Goal: Task Accomplishment & Management: Manage account settings

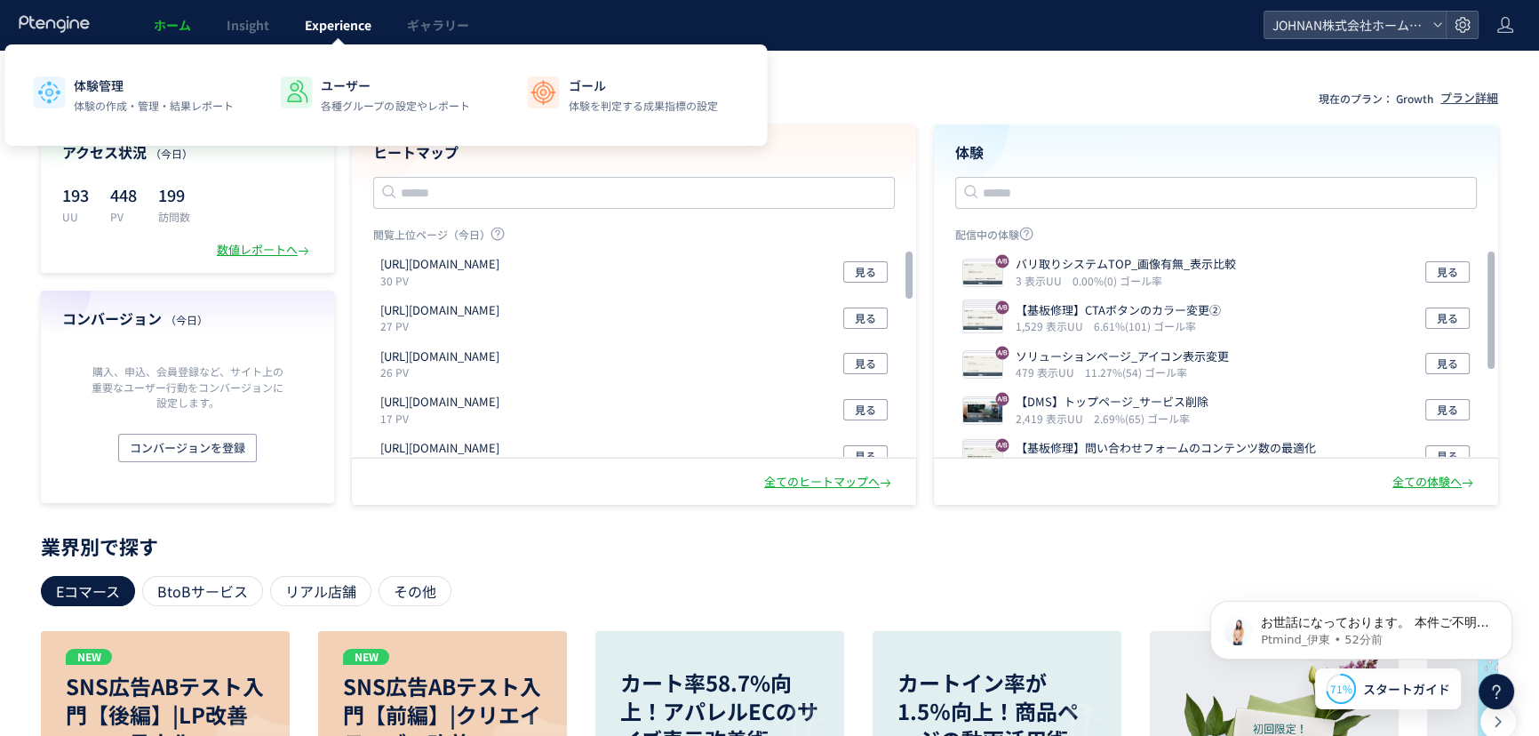
click at [342, 21] on span "Experience" at bounding box center [338, 25] width 67 height 18
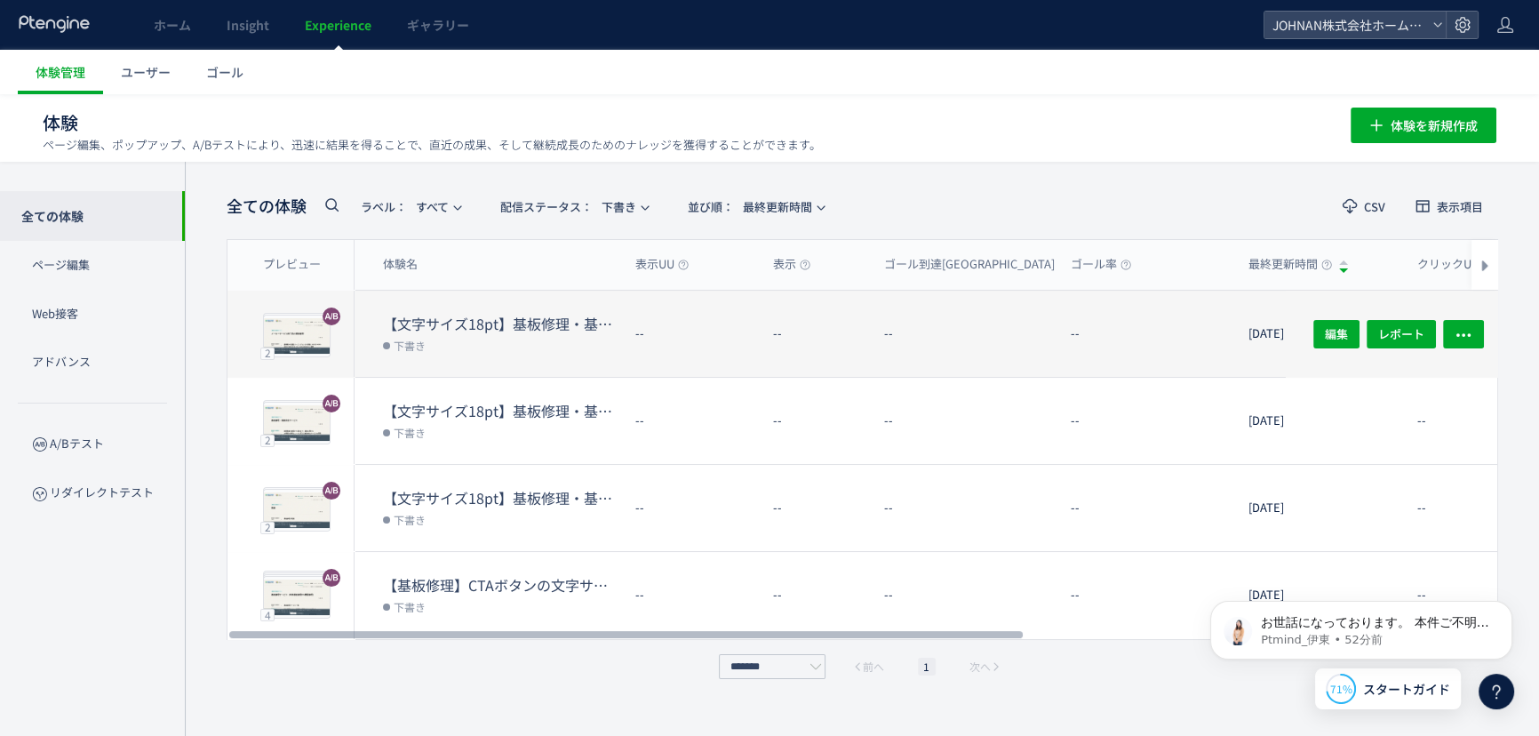
click at [1024, 346] on dl "--" at bounding box center [970, 341] width 172 height 69
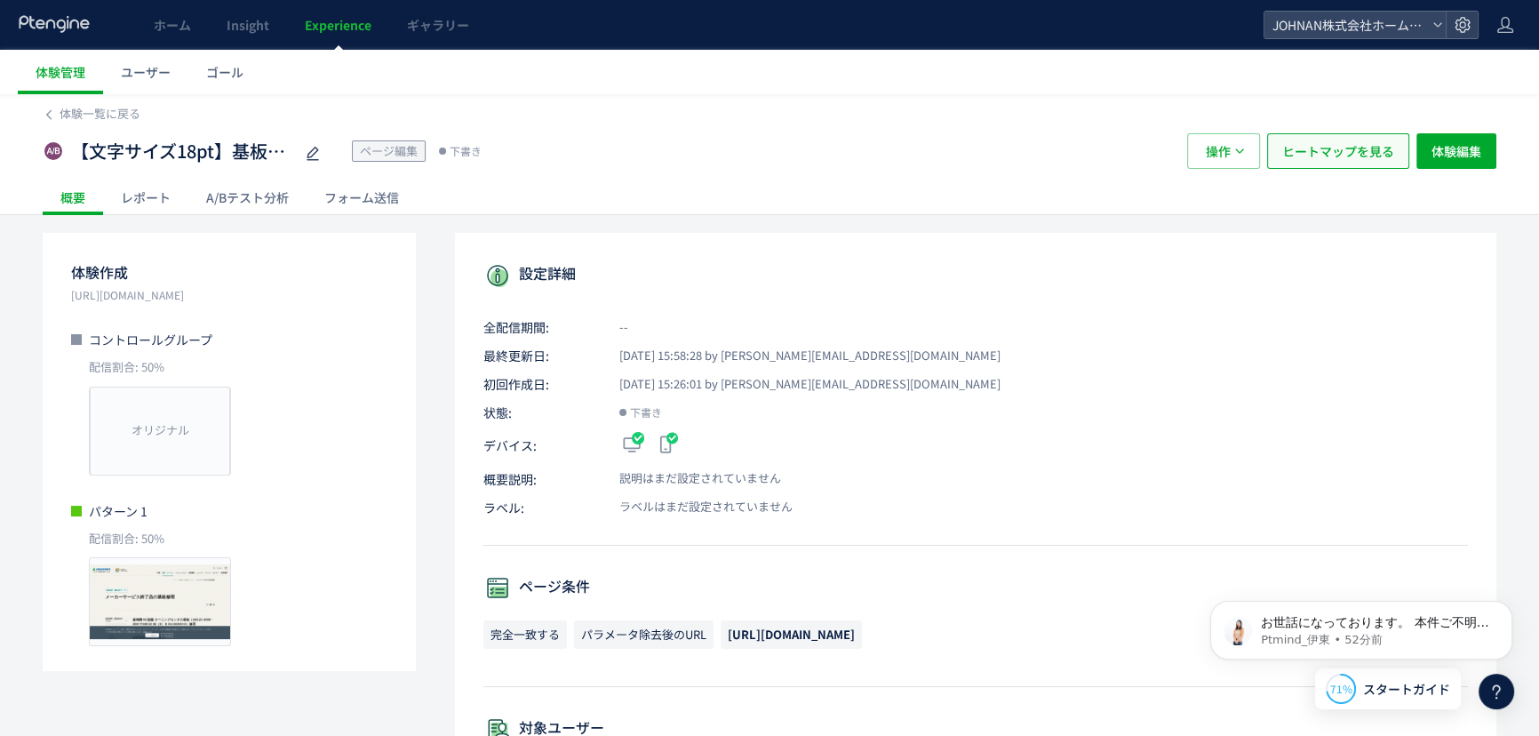
drag, startPoint x: 1342, startPoint y: 144, endPoint x: 1377, endPoint y: 271, distance: 131.9
click at [1342, 146] on span "ヒートマップを見る" at bounding box center [1338, 151] width 112 height 36
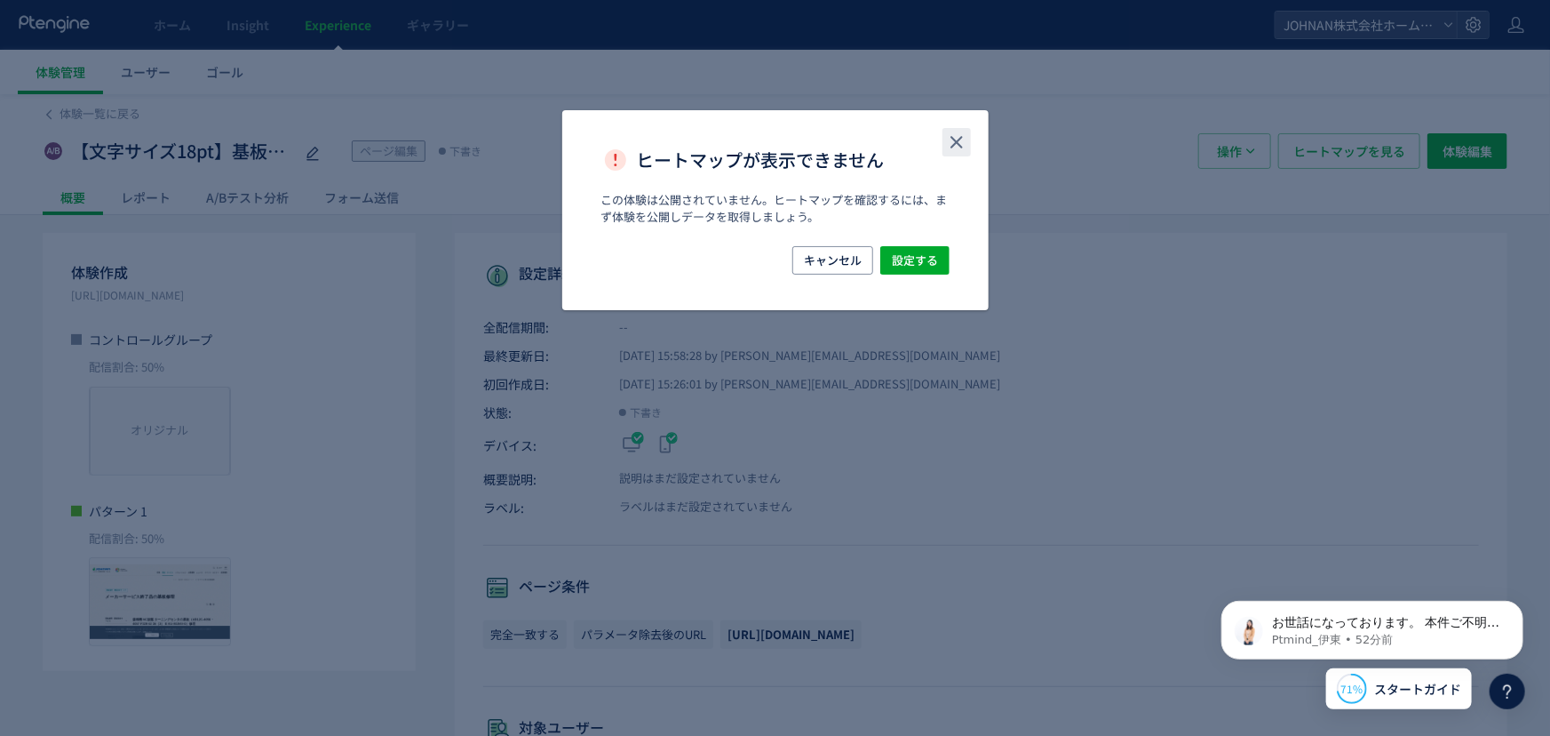
click at [955, 141] on icon "close" at bounding box center [956, 141] width 21 height 21
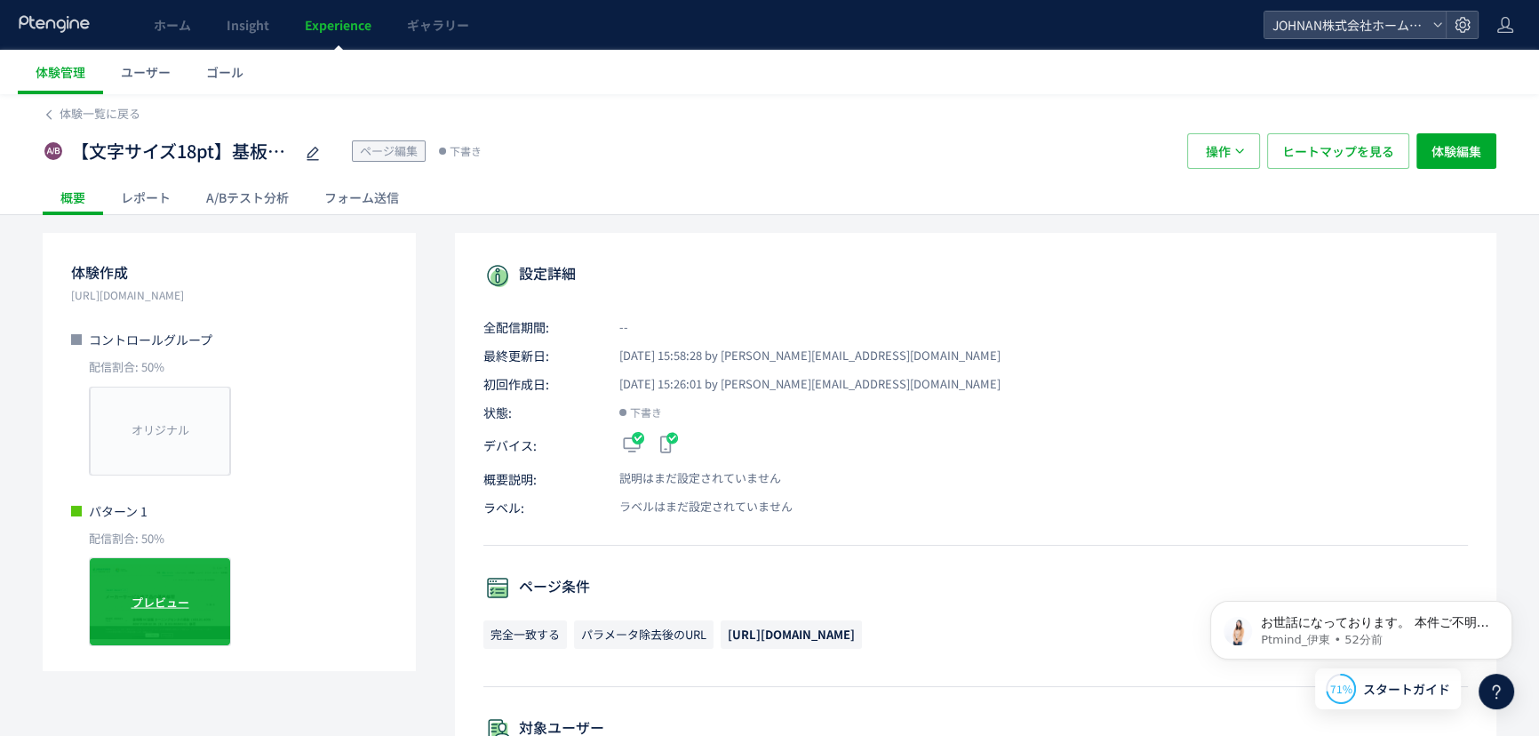
click at [169, 592] on div "プレビュー" at bounding box center [160, 601] width 142 height 89
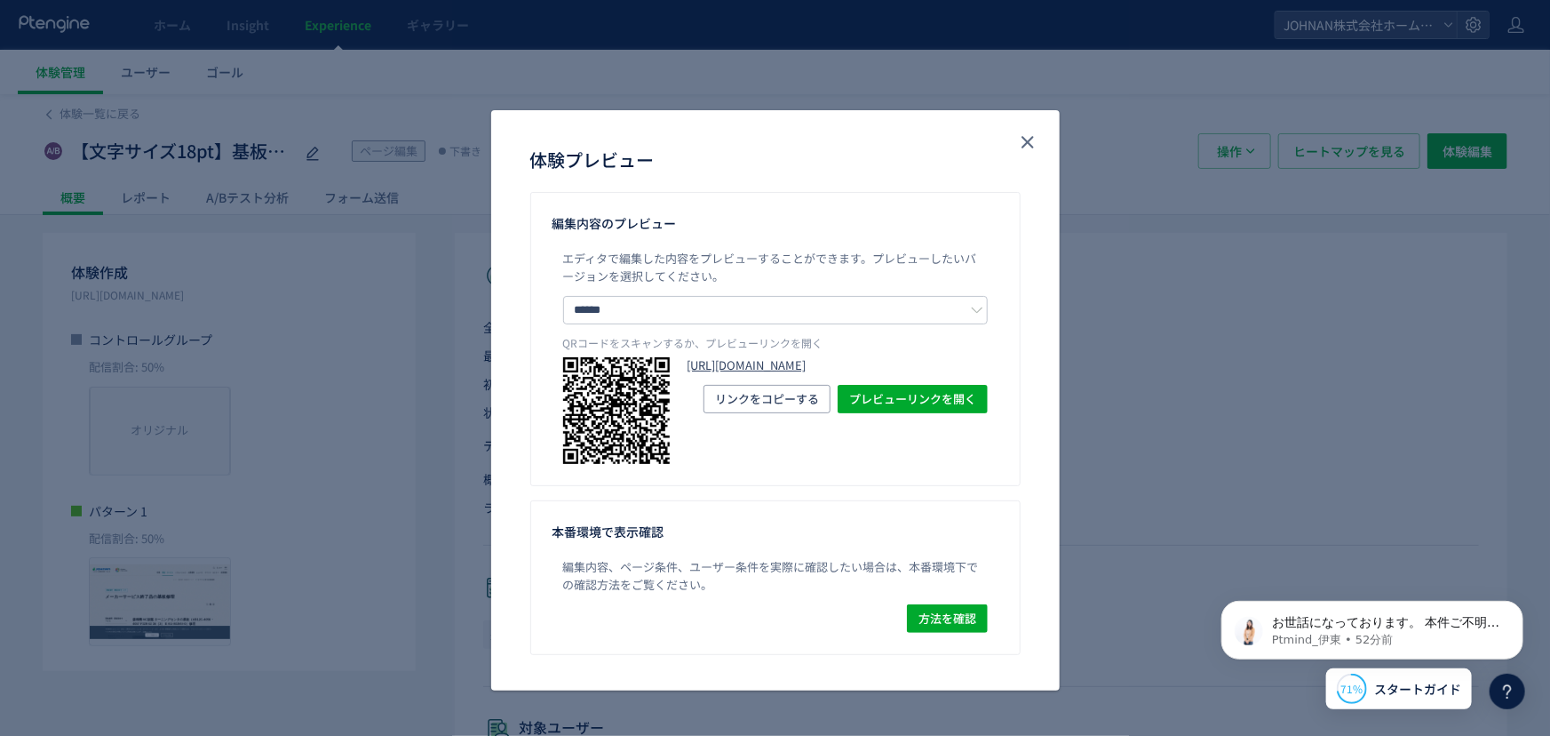
drag, startPoint x: 884, startPoint y: 381, endPoint x: 974, endPoint y: 416, distance: 96.2
click at [884, 374] on link "[URL][DOMAIN_NAME]" at bounding box center [838, 365] width 300 height 17
click at [1037, 142] on icon "close" at bounding box center [1027, 141] width 21 height 21
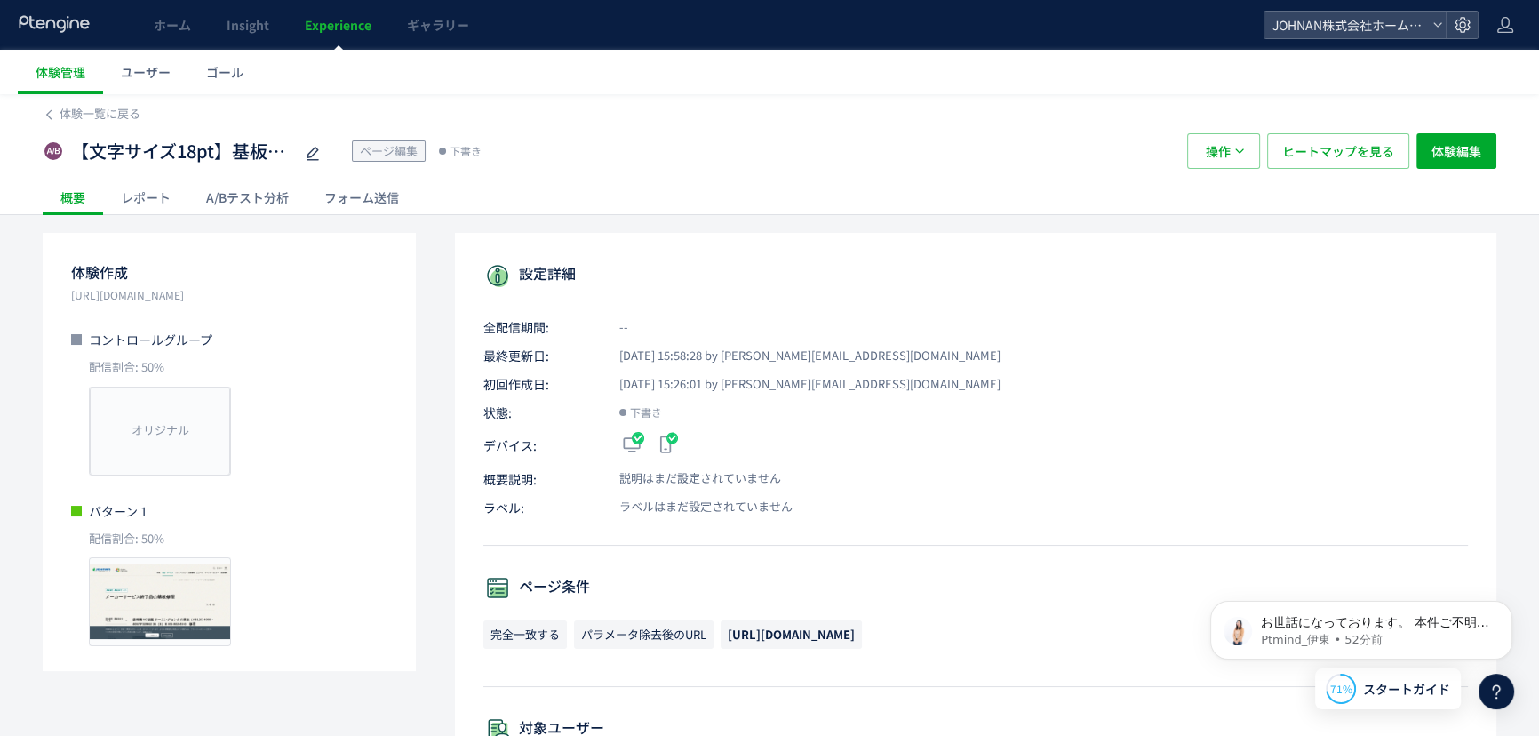
click at [338, 27] on span "Experience" at bounding box center [338, 25] width 67 height 18
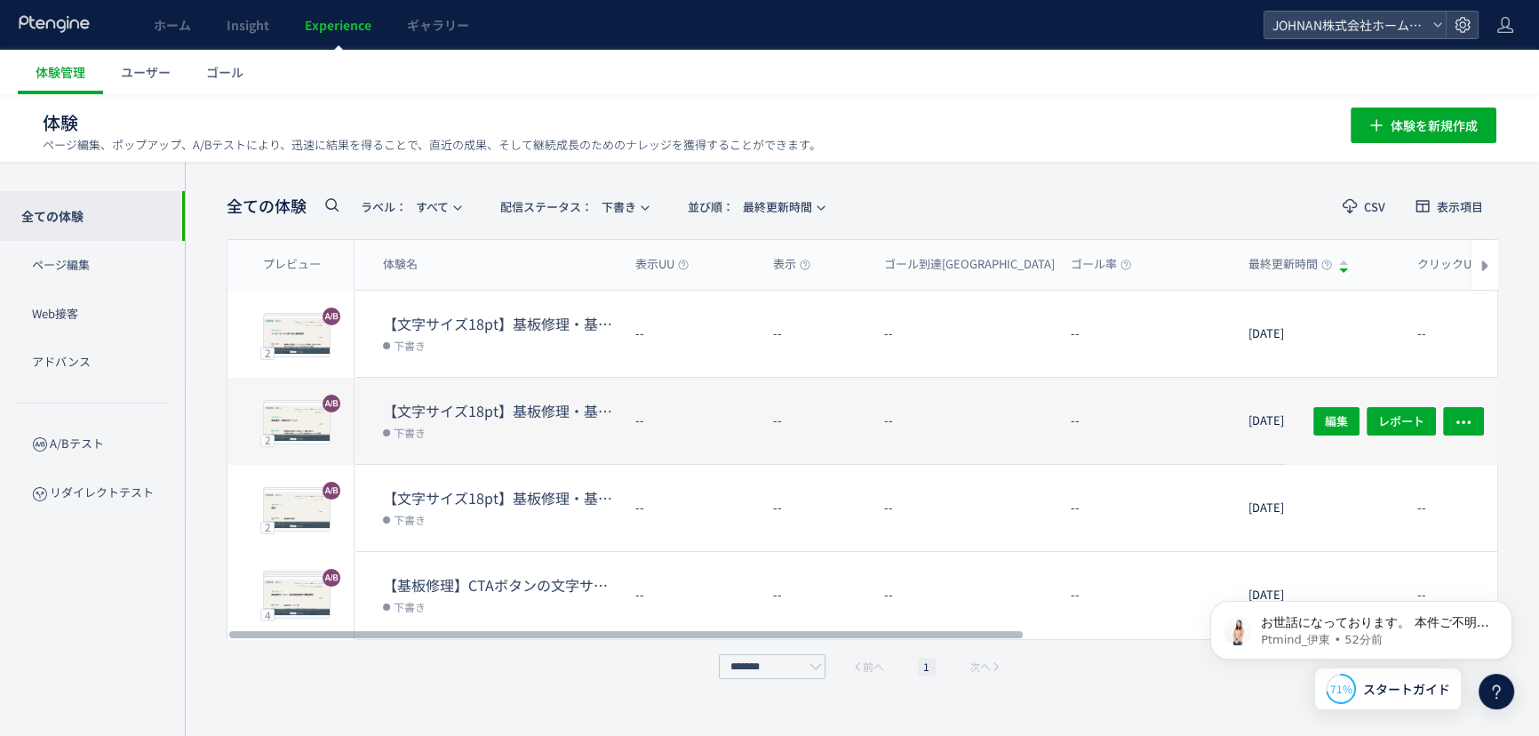
click at [533, 406] on dt "【文字サイズ18pt】基板修理・基板保全サービスTOP_mrk" at bounding box center [502, 411] width 238 height 20
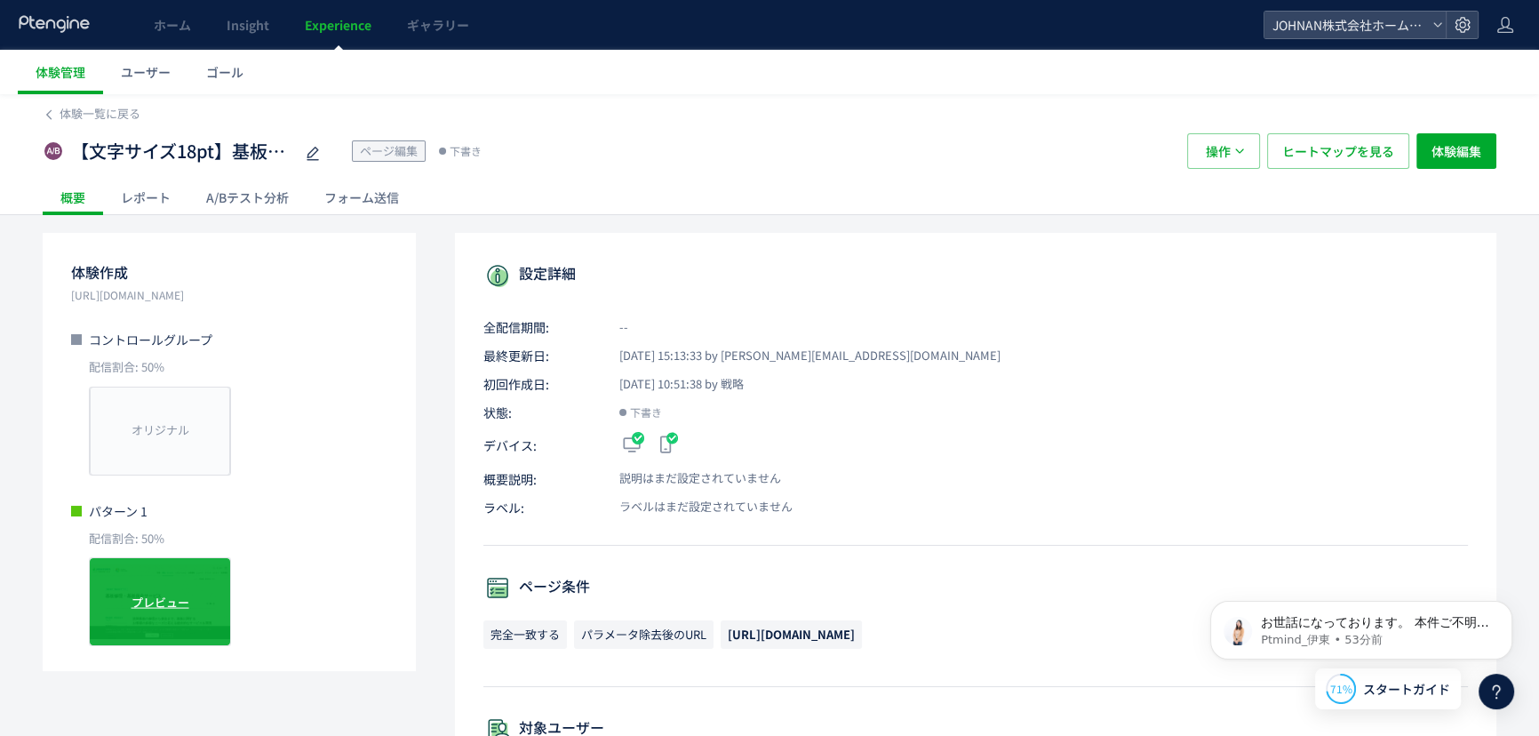
click at [163, 594] on span "プレビュー" at bounding box center [160, 601] width 58 height 17
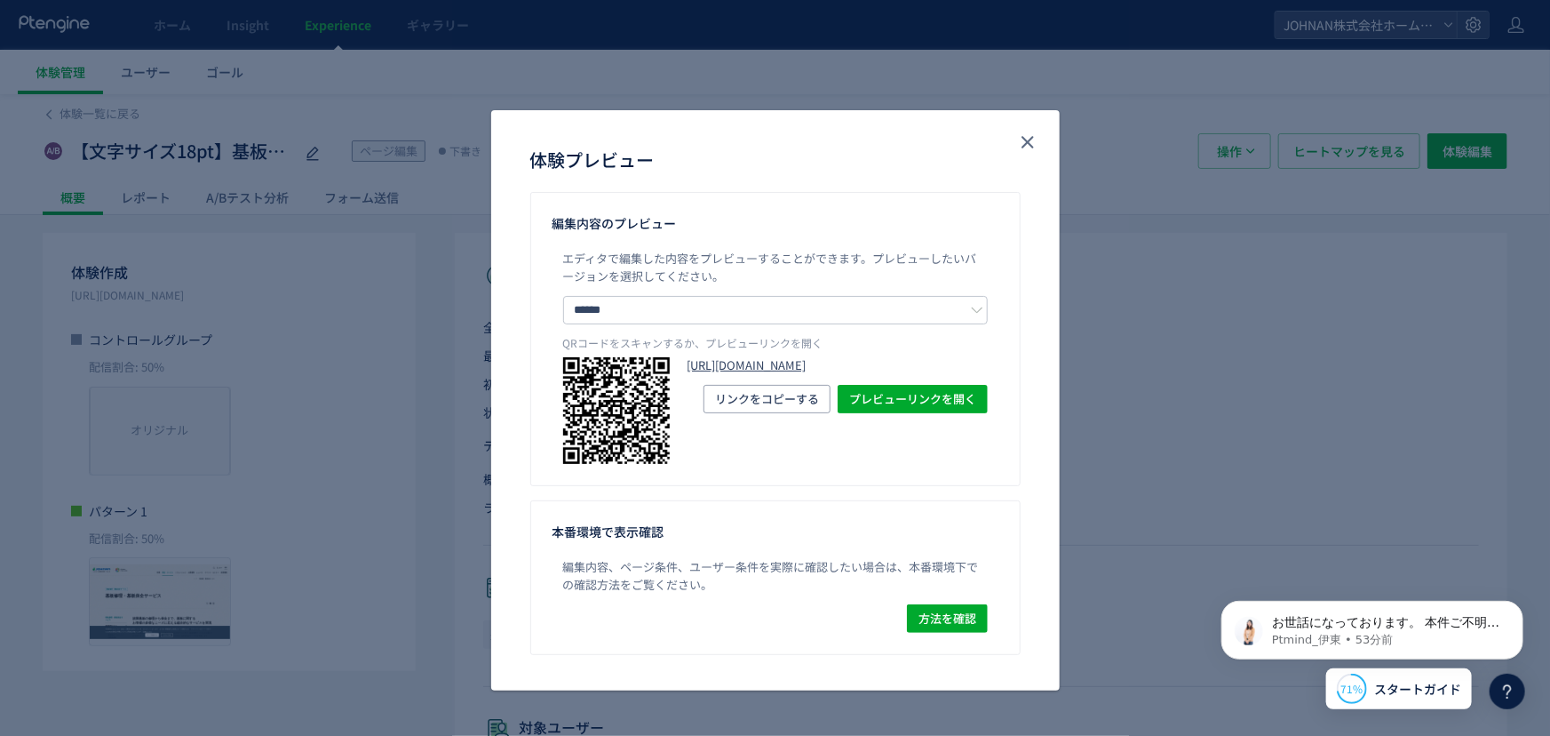
click at [824, 374] on link "[URL][DOMAIN_NAME]" at bounding box center [838, 365] width 300 height 17
drag, startPoint x: 1022, startPoint y: 142, endPoint x: 1015, endPoint y: 150, distance: 10.1
click at [1022, 142] on icon "close" at bounding box center [1027, 141] width 21 height 21
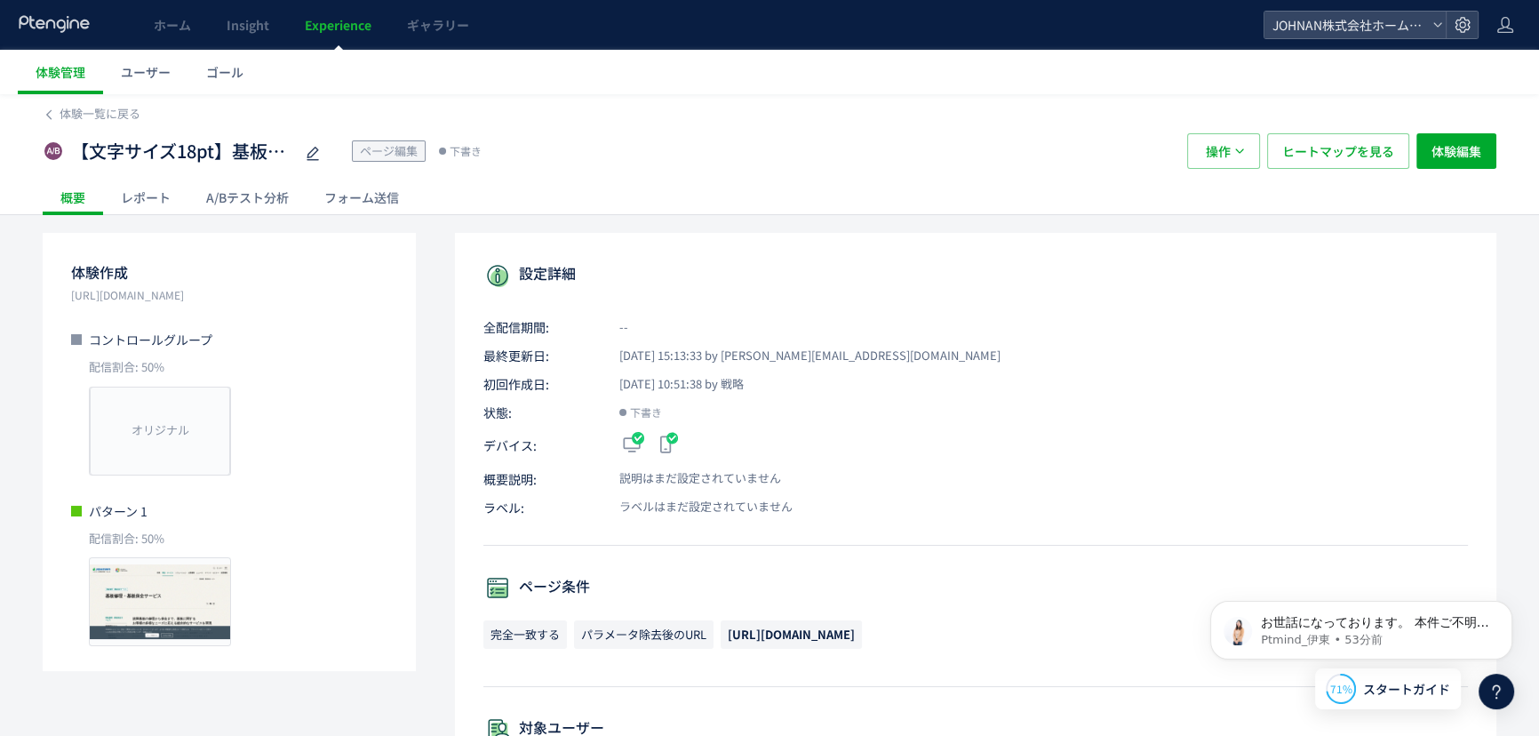
click at [355, 27] on span "Experience" at bounding box center [338, 25] width 67 height 18
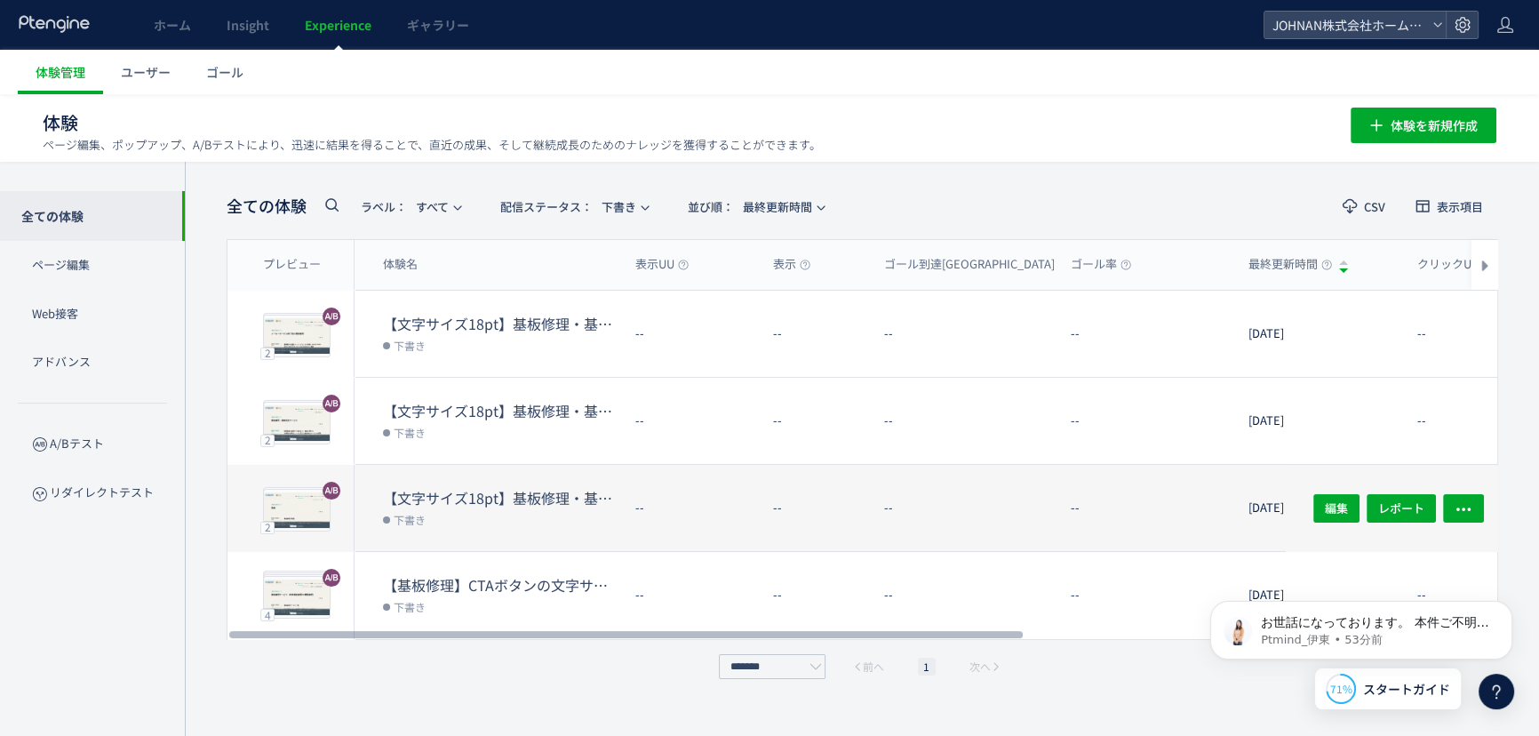
click at [540, 495] on dt "【文字サイズ18pt】基板修理・基板保全サービス_mrk" at bounding box center [502, 498] width 238 height 20
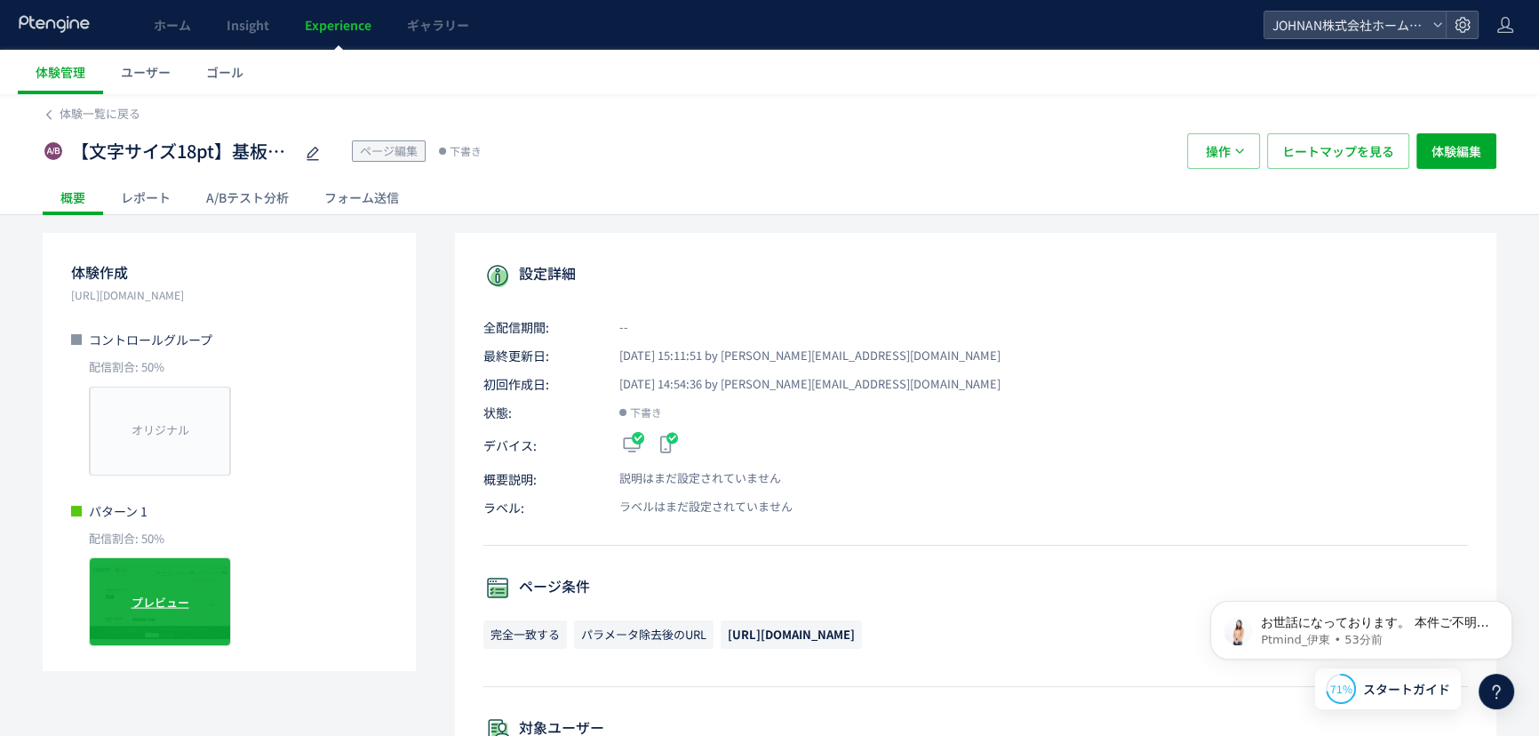
click at [196, 584] on div "プレビュー" at bounding box center [160, 601] width 142 height 89
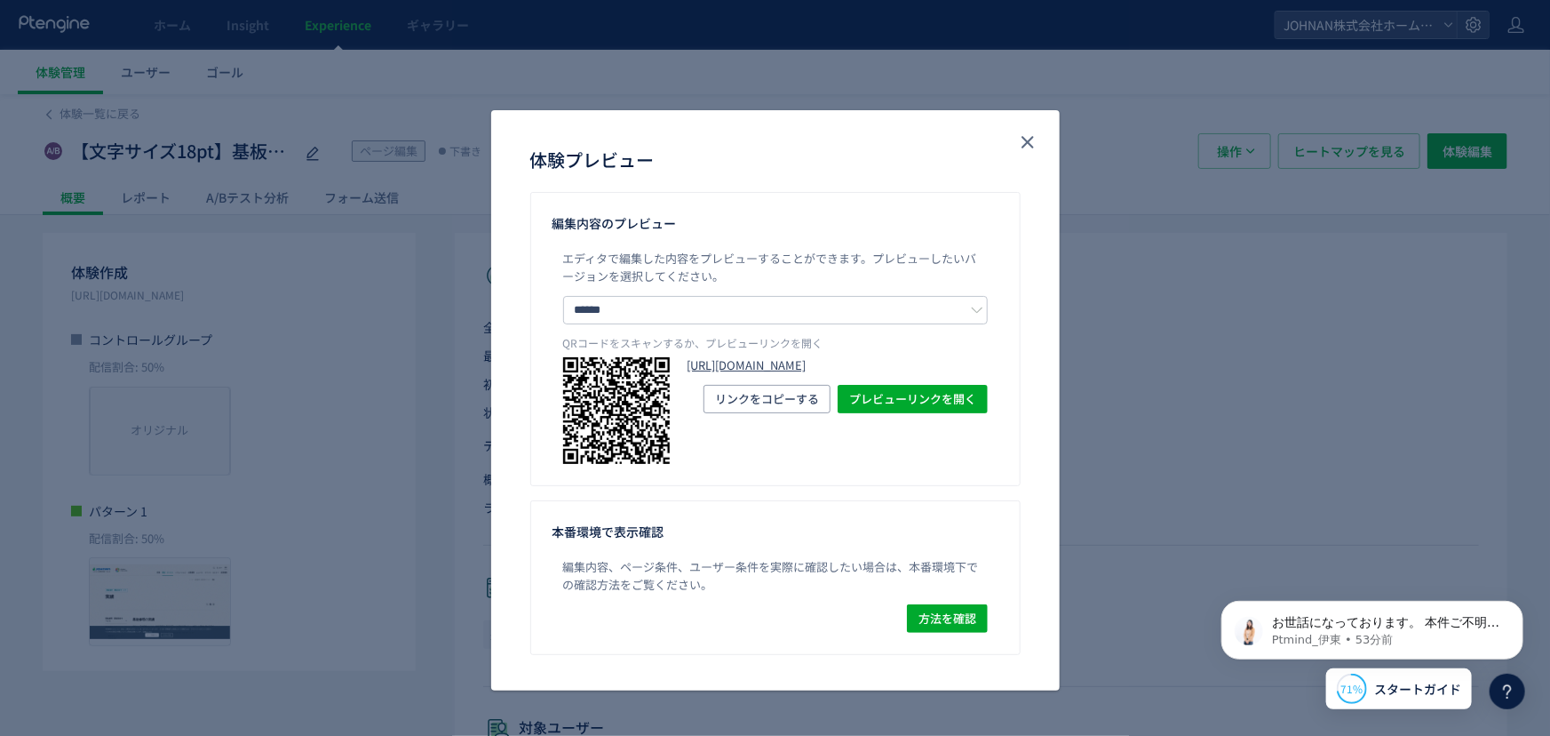
click at [888, 374] on link "[URL][DOMAIN_NAME]" at bounding box center [838, 365] width 300 height 17
click at [1036, 140] on icon "close" at bounding box center [1027, 141] width 21 height 21
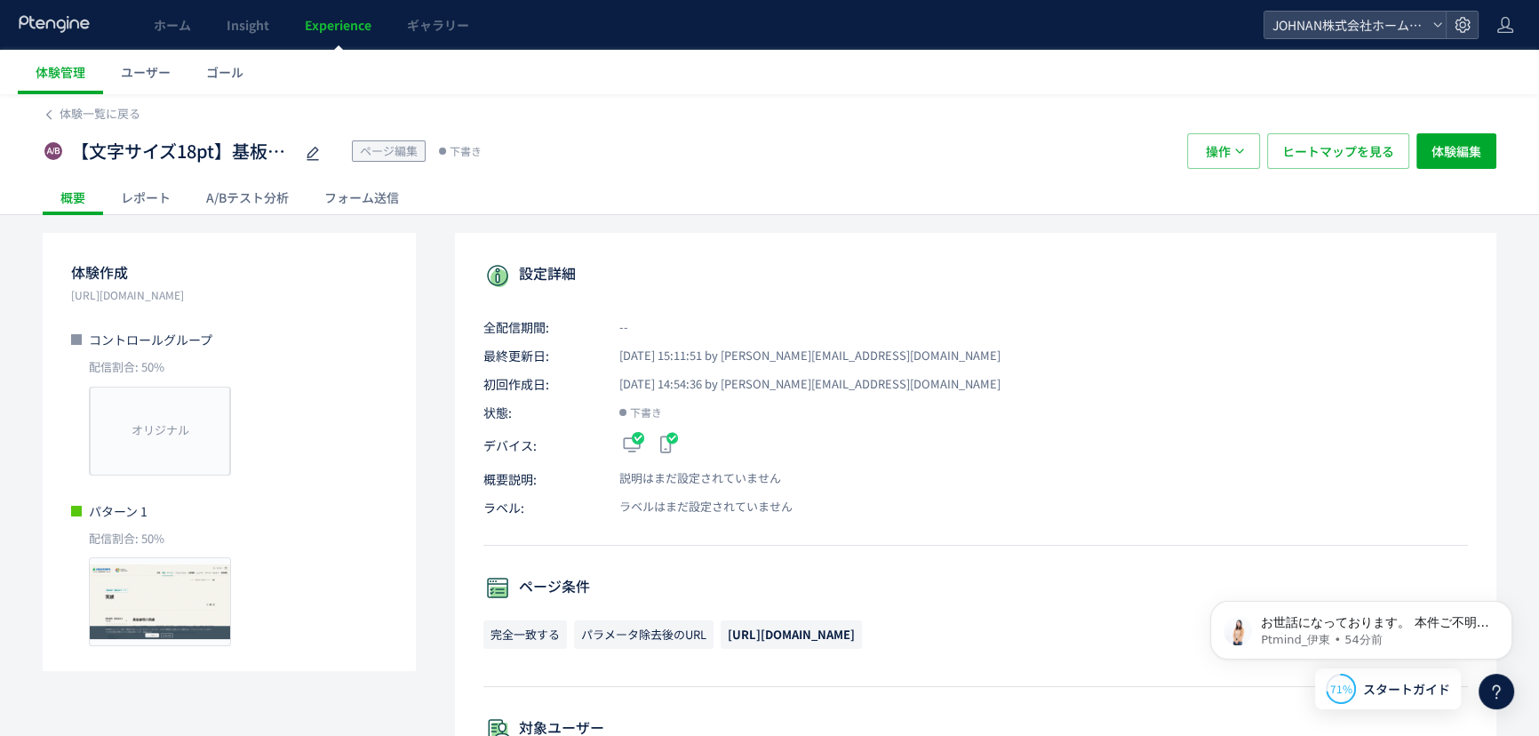
click at [338, 28] on span "Experience" at bounding box center [338, 25] width 67 height 18
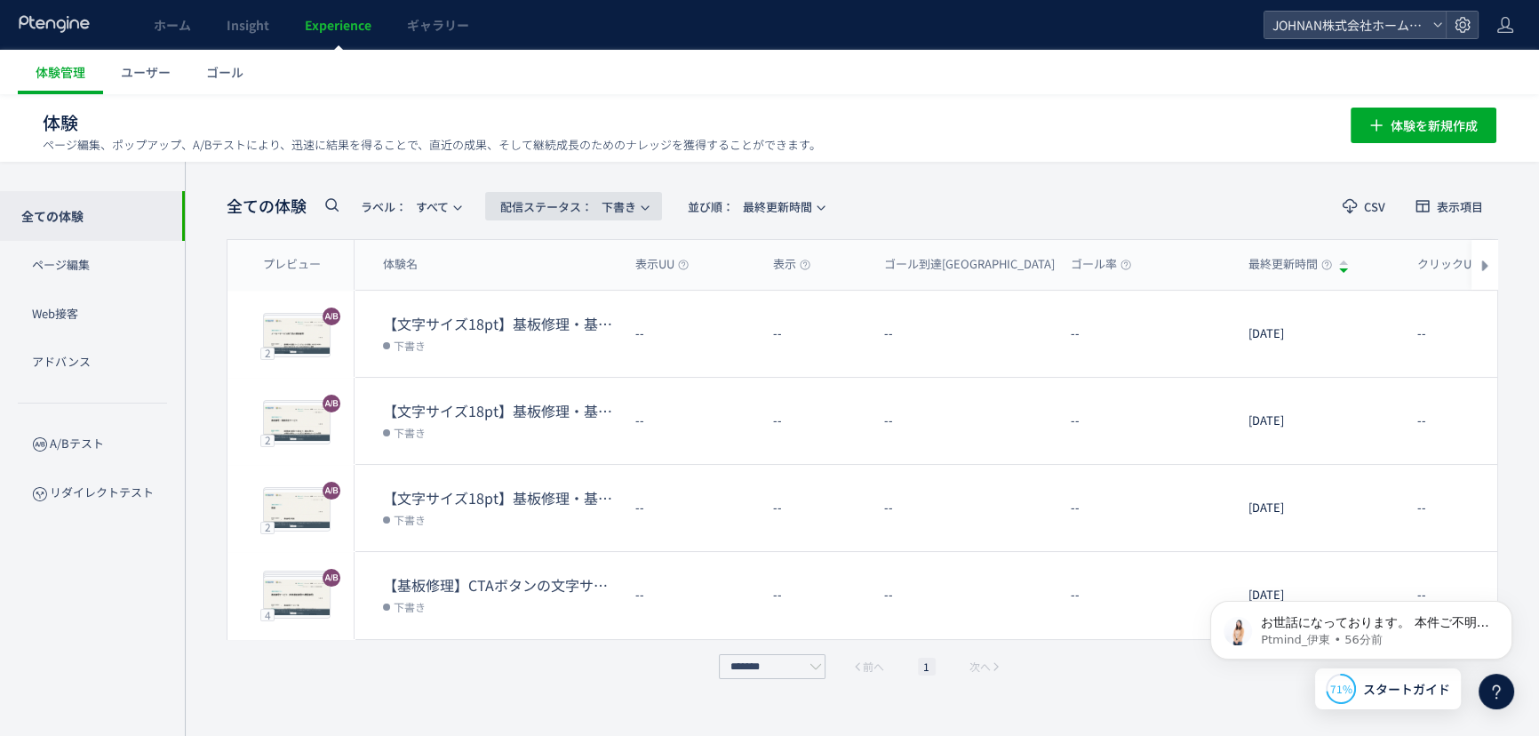
click at [635, 203] on span "配信ステータス​： 下書き" at bounding box center [568, 206] width 136 height 29
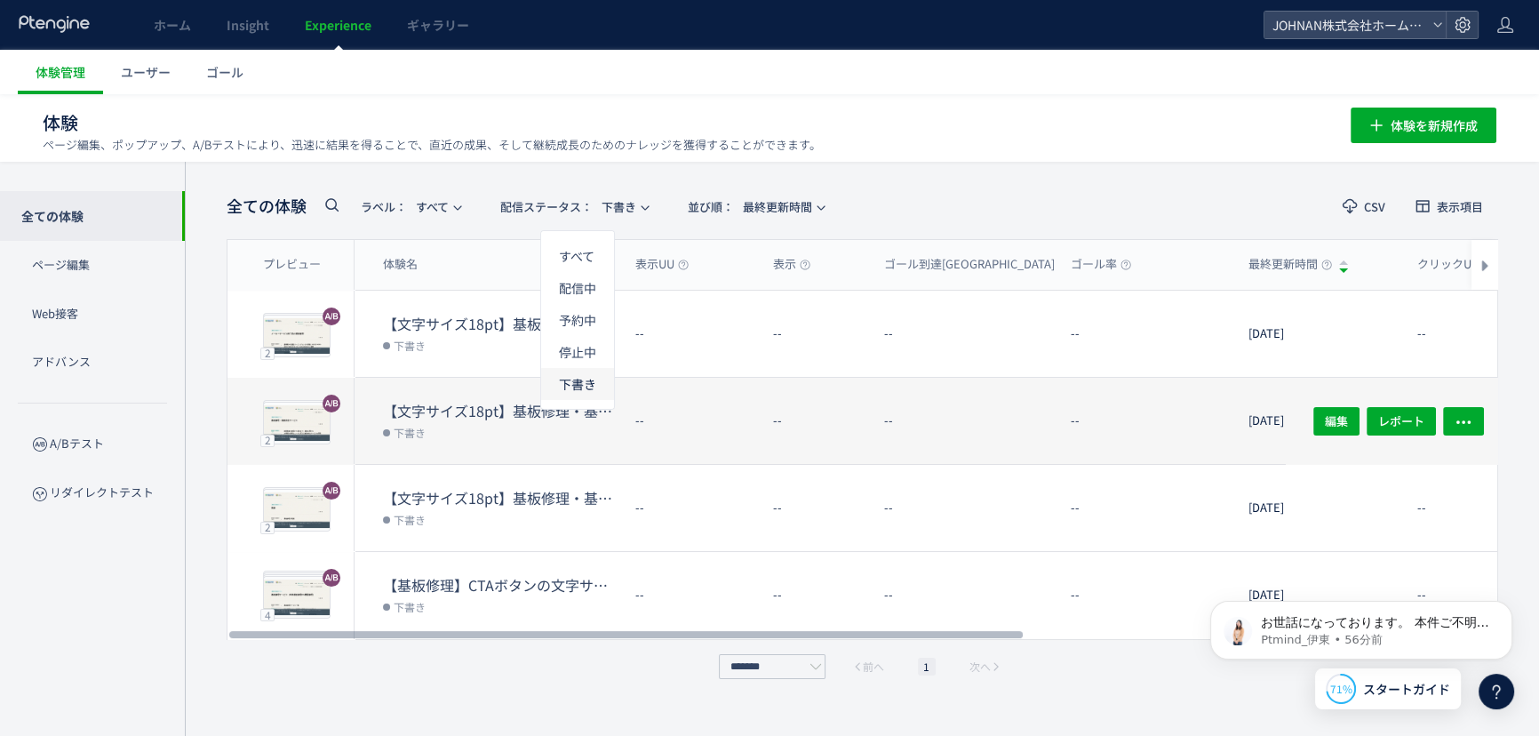
drag, startPoint x: 577, startPoint y: 379, endPoint x: 721, endPoint y: 414, distance: 148.0
click at [577, 380] on li "下書き" at bounding box center [577, 384] width 73 height 32
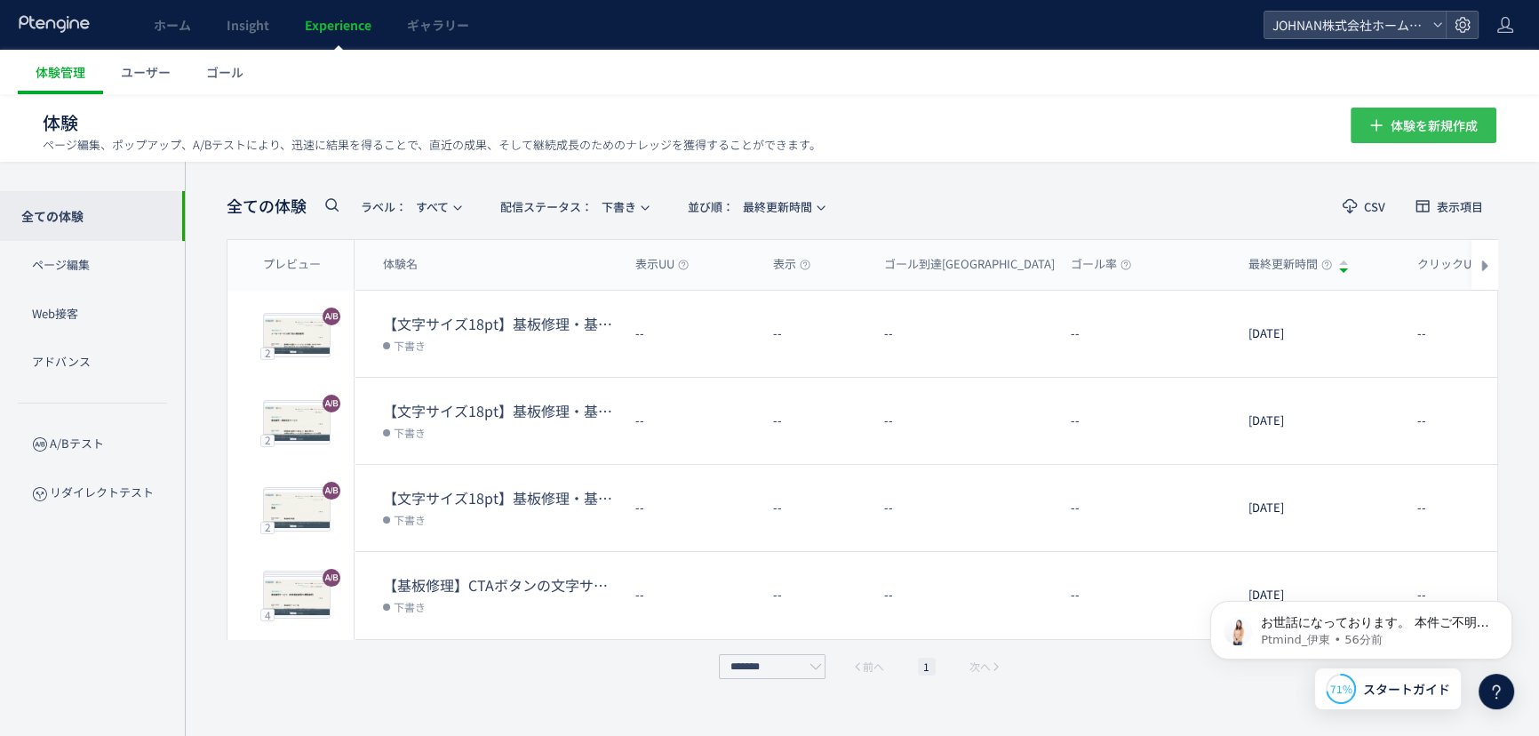
click at [1413, 127] on span "体験を新規作成" at bounding box center [1433, 125] width 87 height 36
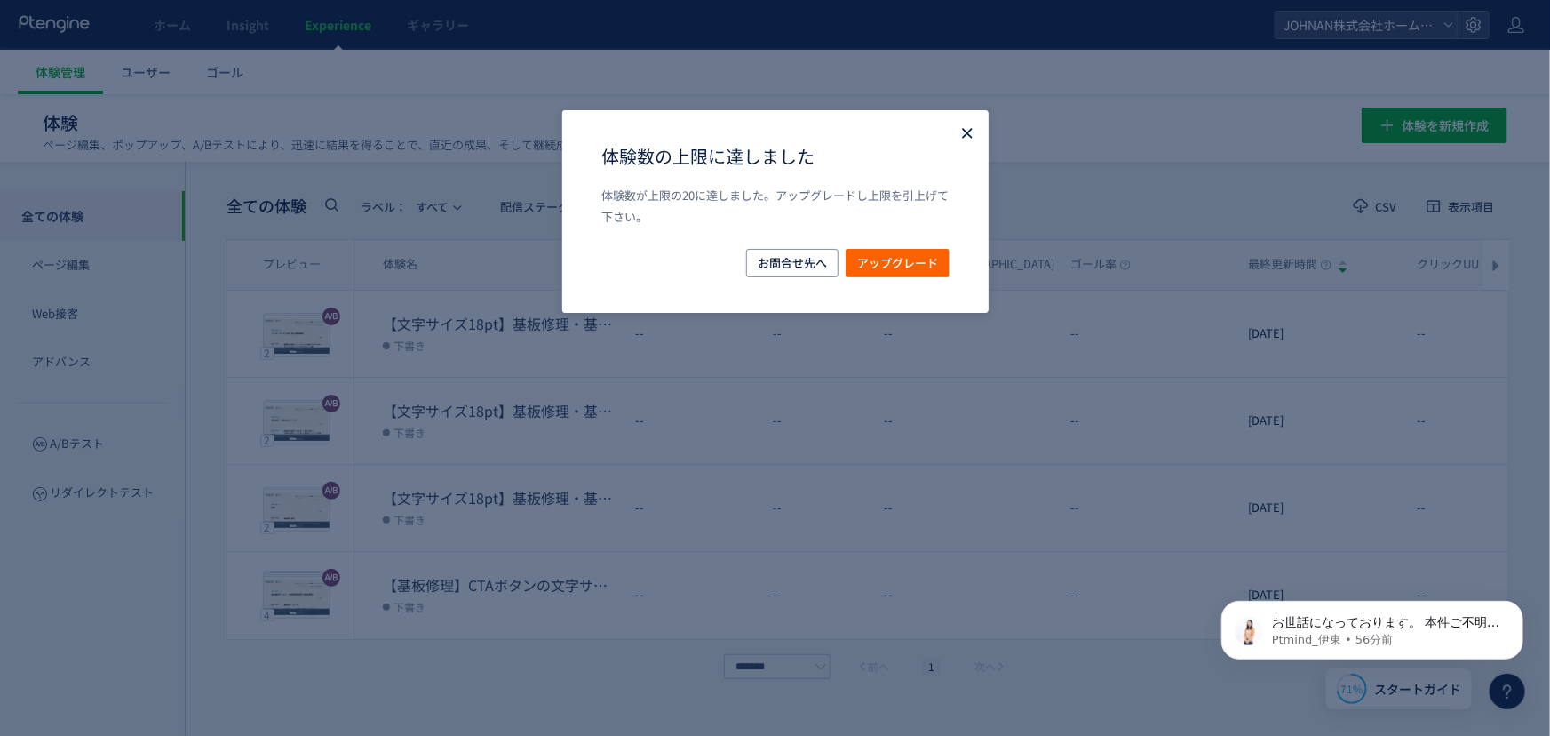
drag, startPoint x: 964, startPoint y: 127, endPoint x: 933, endPoint y: 213, distance: 91.6
click at [964, 128] on icon "Close" at bounding box center [968, 133] width 18 height 18
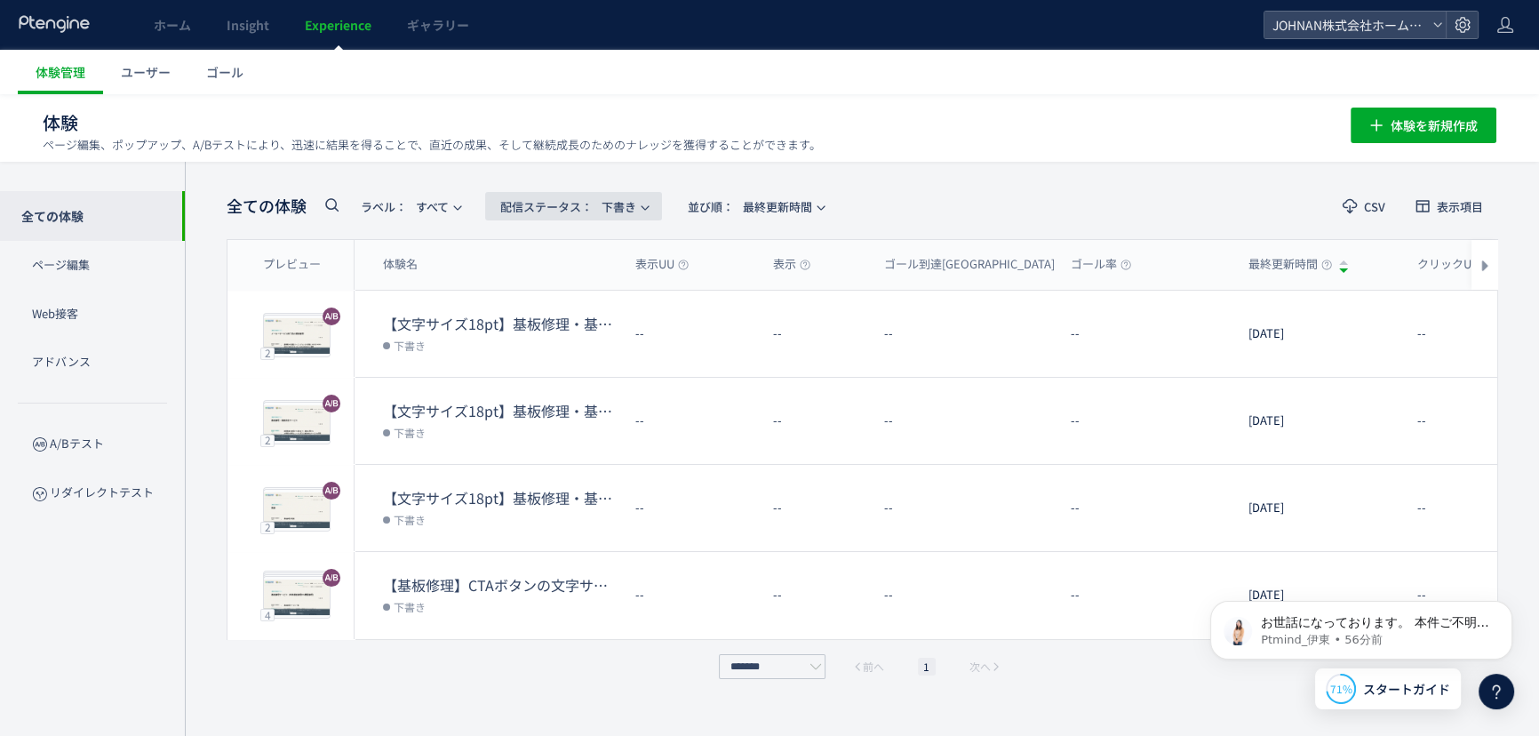
click at [609, 202] on span "配信ステータス​： 下書き" at bounding box center [568, 206] width 136 height 29
click at [575, 345] on li "停止中" at bounding box center [577, 352] width 73 height 32
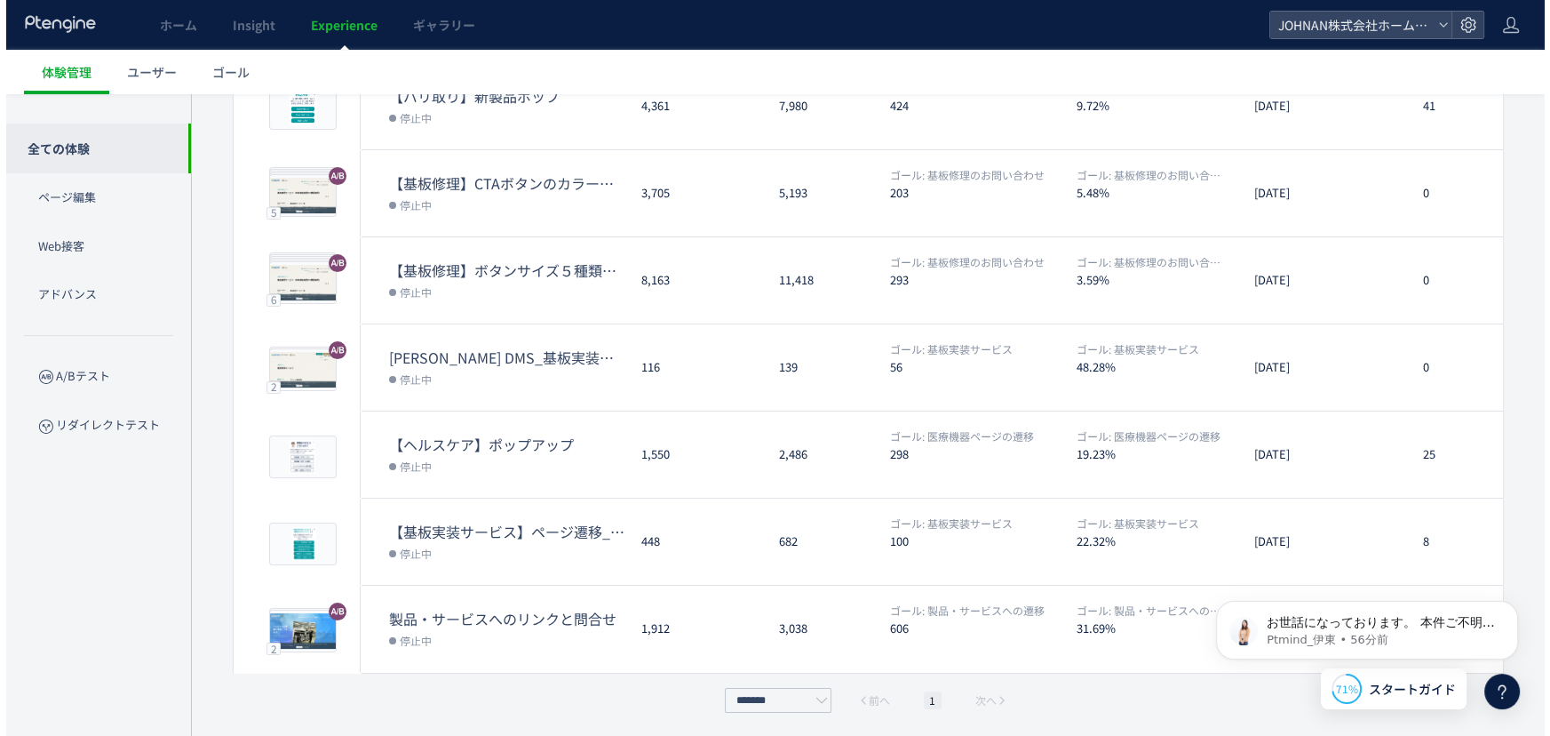
scroll to position [315, 0]
click at [1500, 702] on icon at bounding box center [1495, 691] width 21 height 21
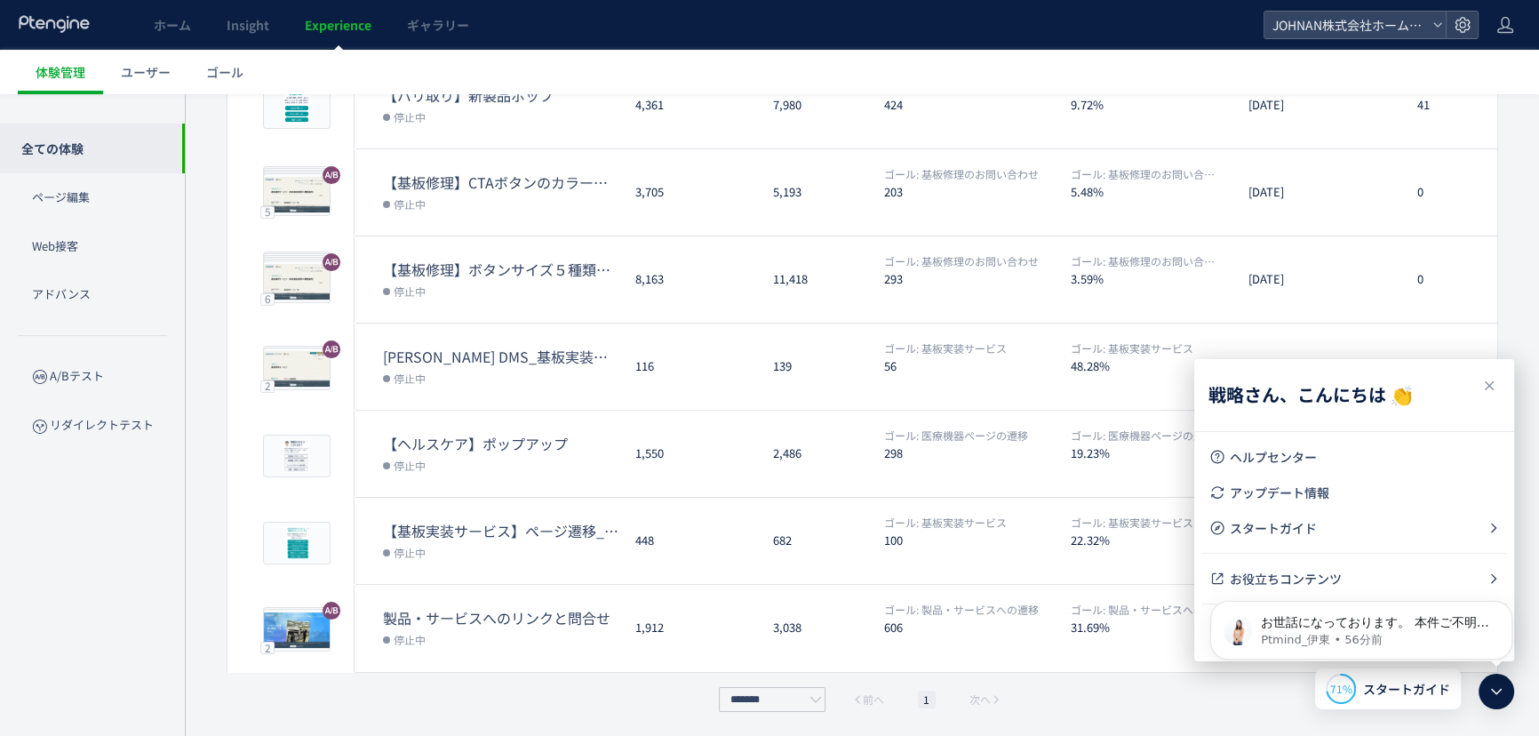
click at [1500, 694] on icon at bounding box center [1495, 691] width 21 height 21
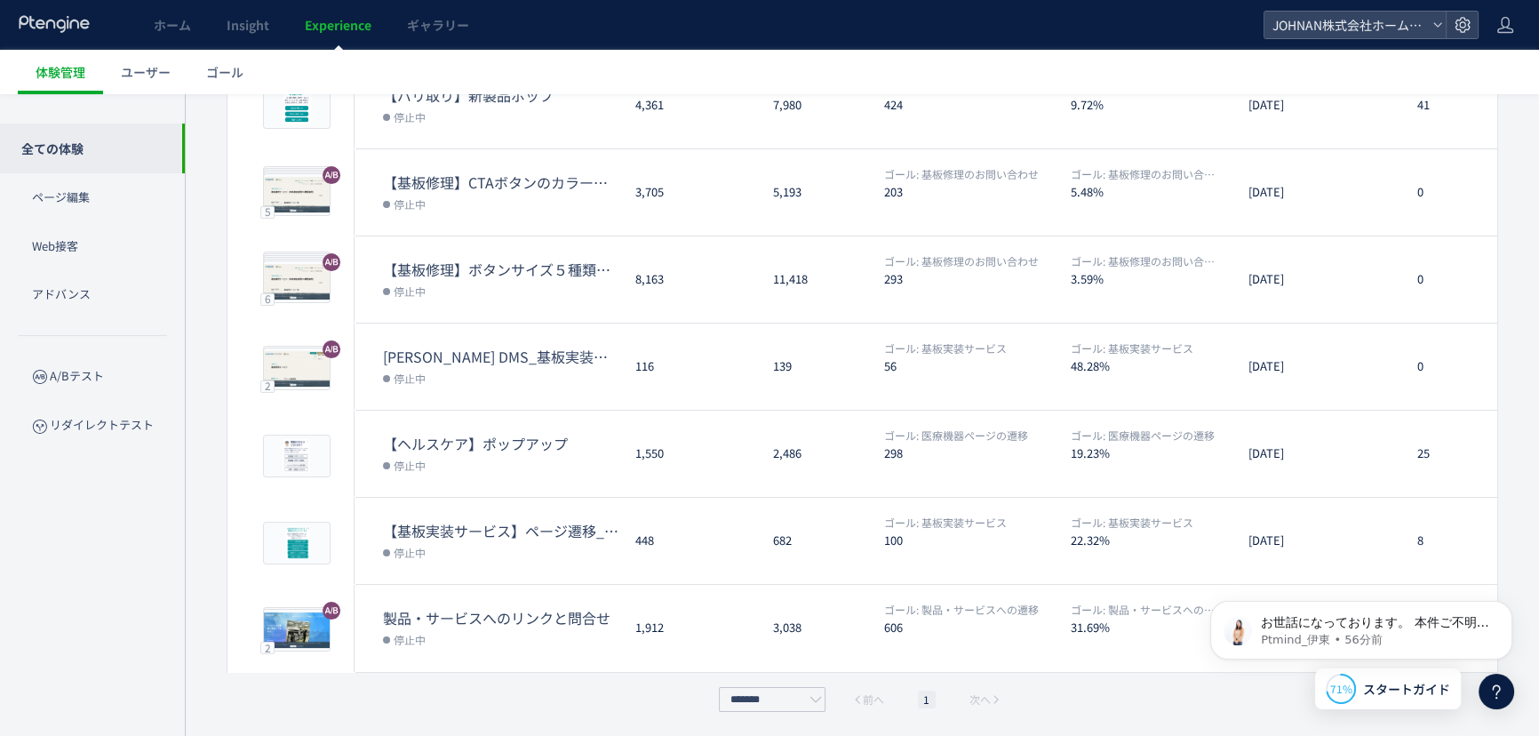
click at [1498, 693] on icon at bounding box center [1495, 691] width 21 height 21
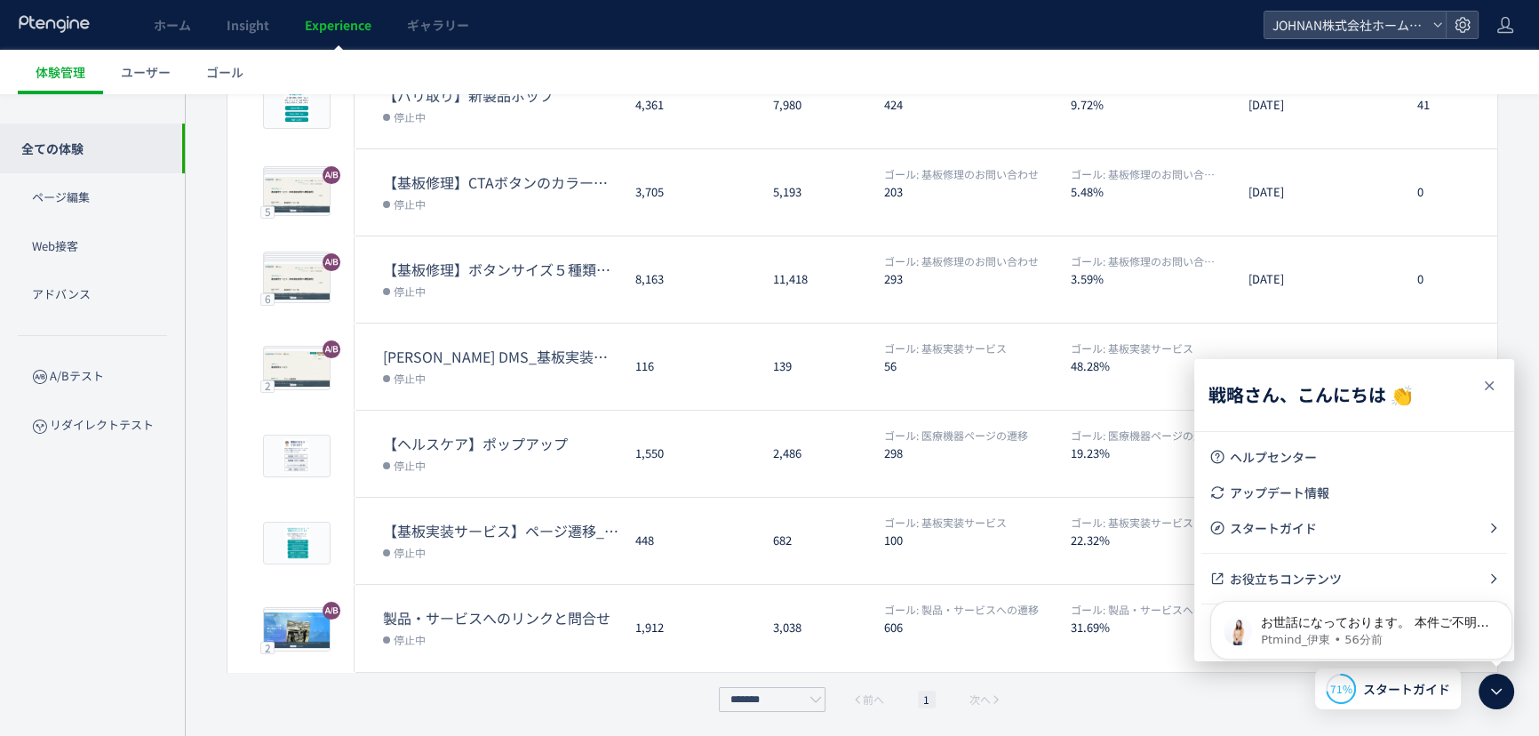
drag, startPoint x: 1492, startPoint y: 384, endPoint x: 241, endPoint y: 2, distance: 1307.9
click at [1492, 384] on icon at bounding box center [1488, 385] width 21 height 21
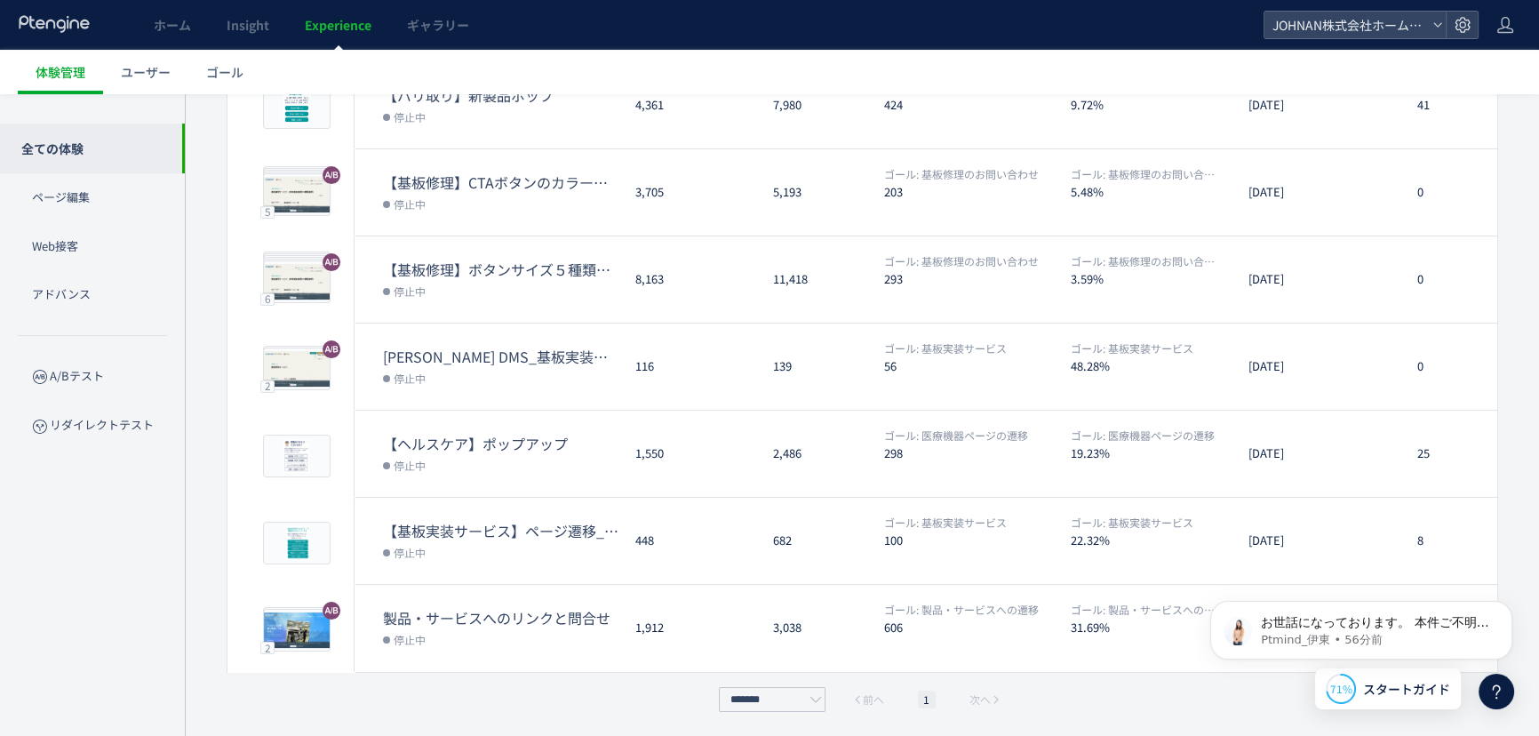
click at [1497, 693] on icon at bounding box center [1495, 691] width 21 height 21
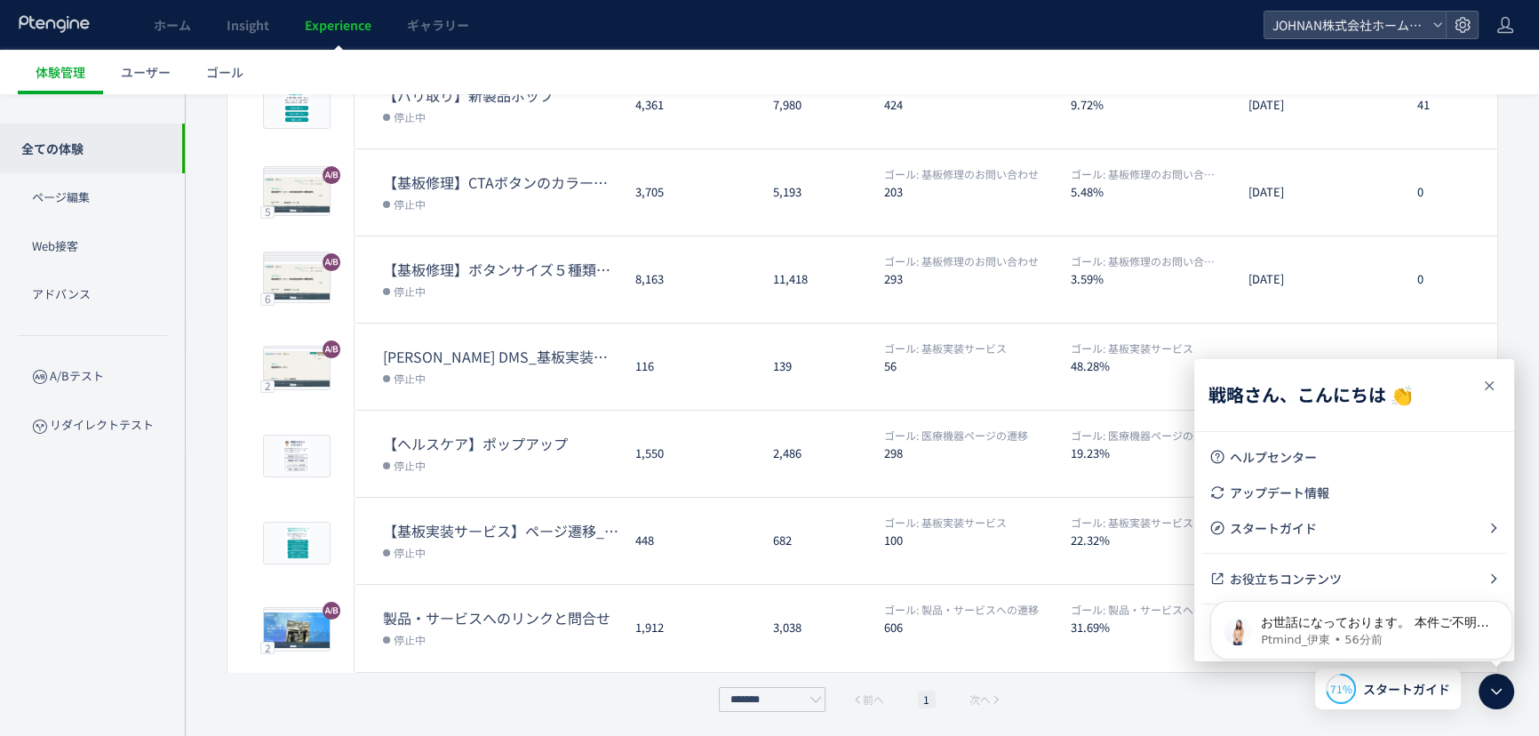
click at [1484, 390] on icon at bounding box center [1488, 385] width 21 height 21
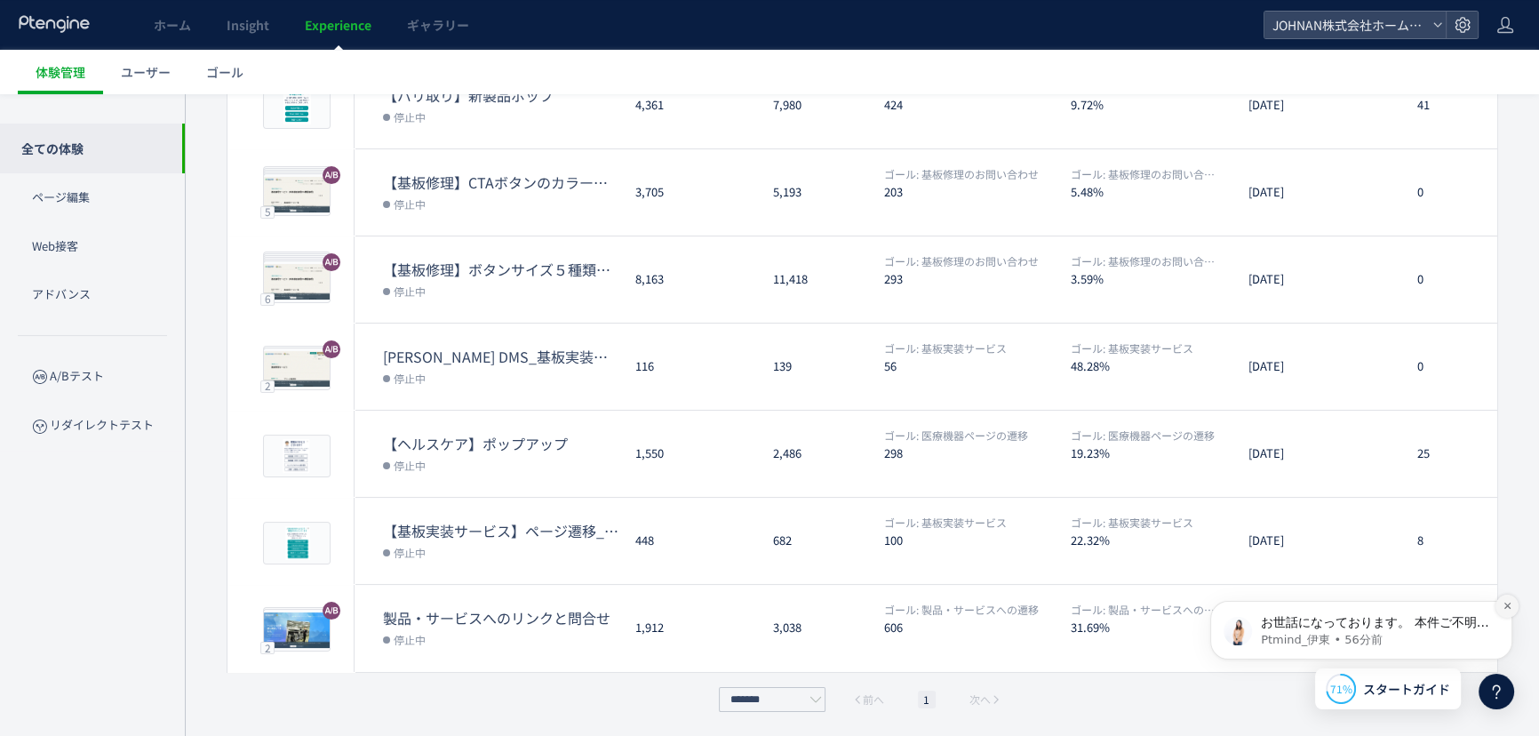
click at [1513, 601] on button "Dismiss notification" at bounding box center [1506, 605] width 23 height 23
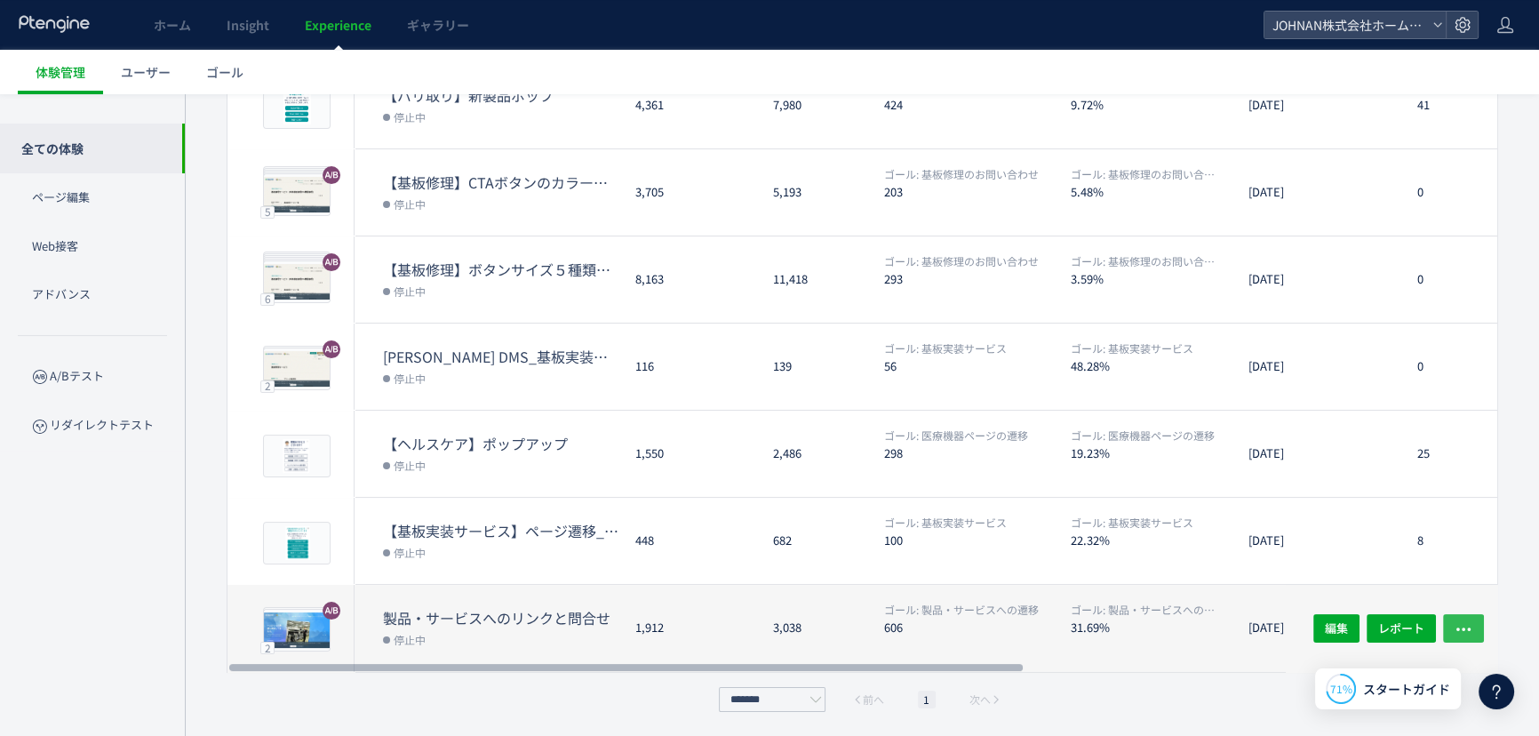
click at [1462, 628] on use "button" at bounding box center [1463, 629] width 14 height 4
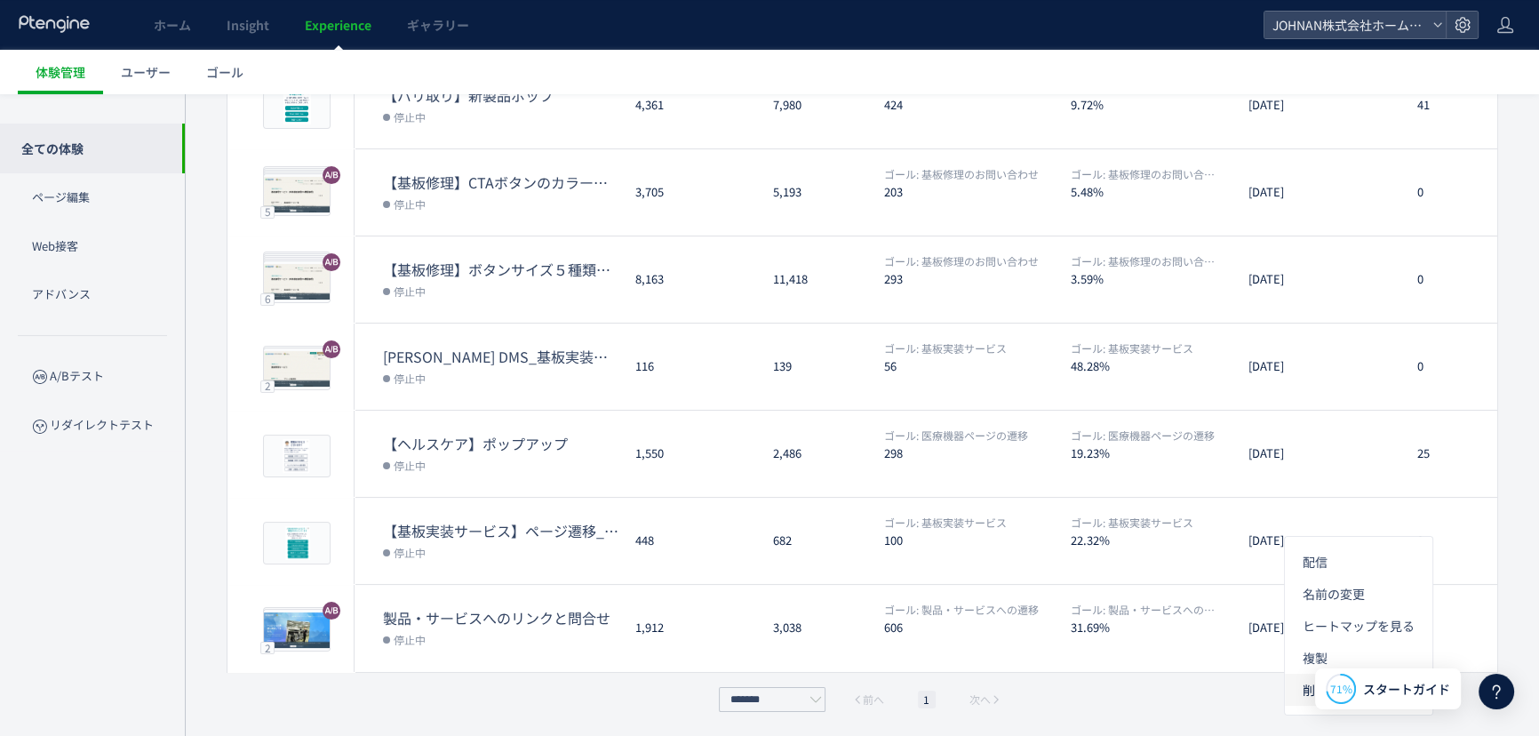
click at [1307, 686] on li "削除" at bounding box center [1358, 689] width 147 height 32
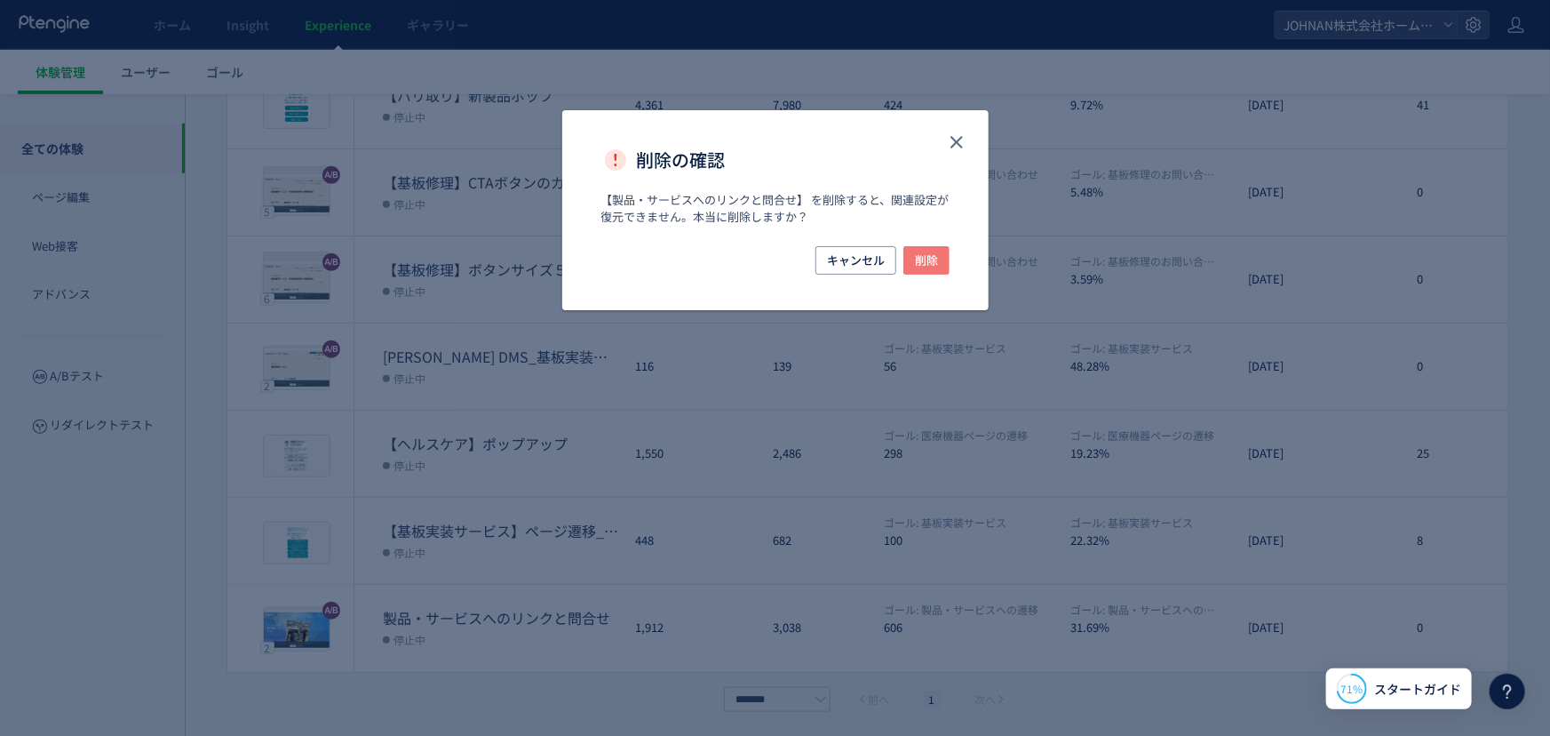
click at [933, 261] on span "削除" at bounding box center [926, 260] width 23 height 28
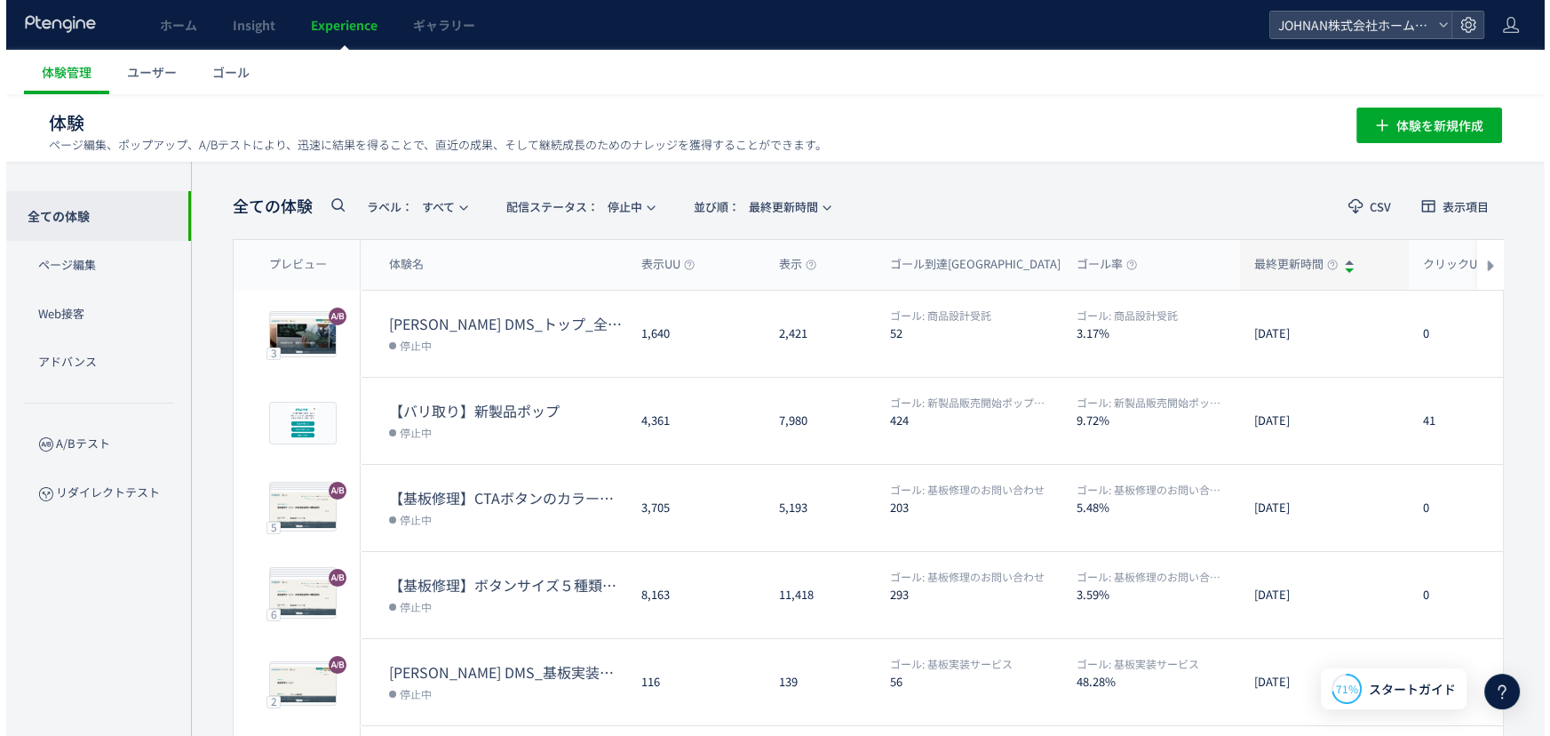
scroll to position [0, 0]
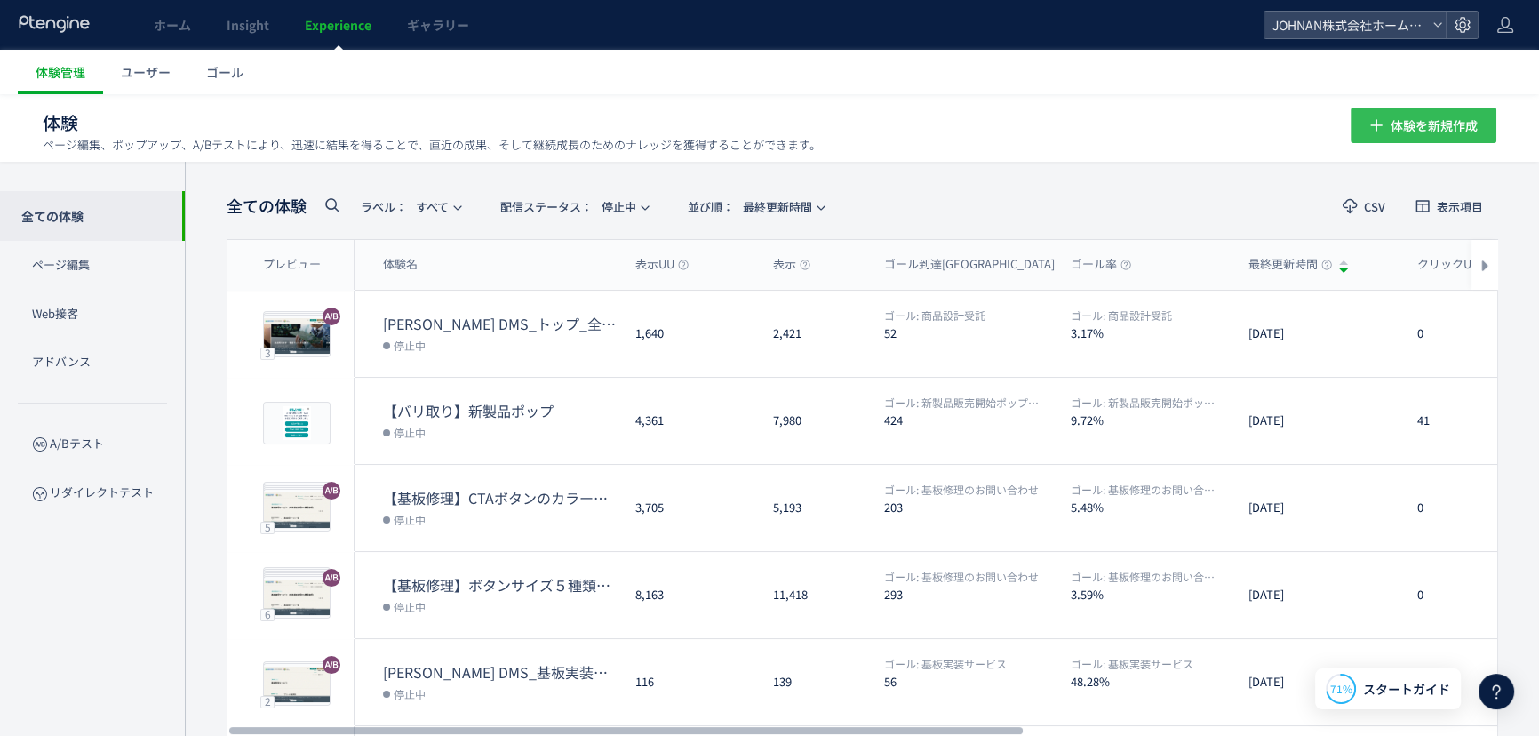
click at [1422, 124] on span "体験を新規作成" at bounding box center [1433, 125] width 87 height 36
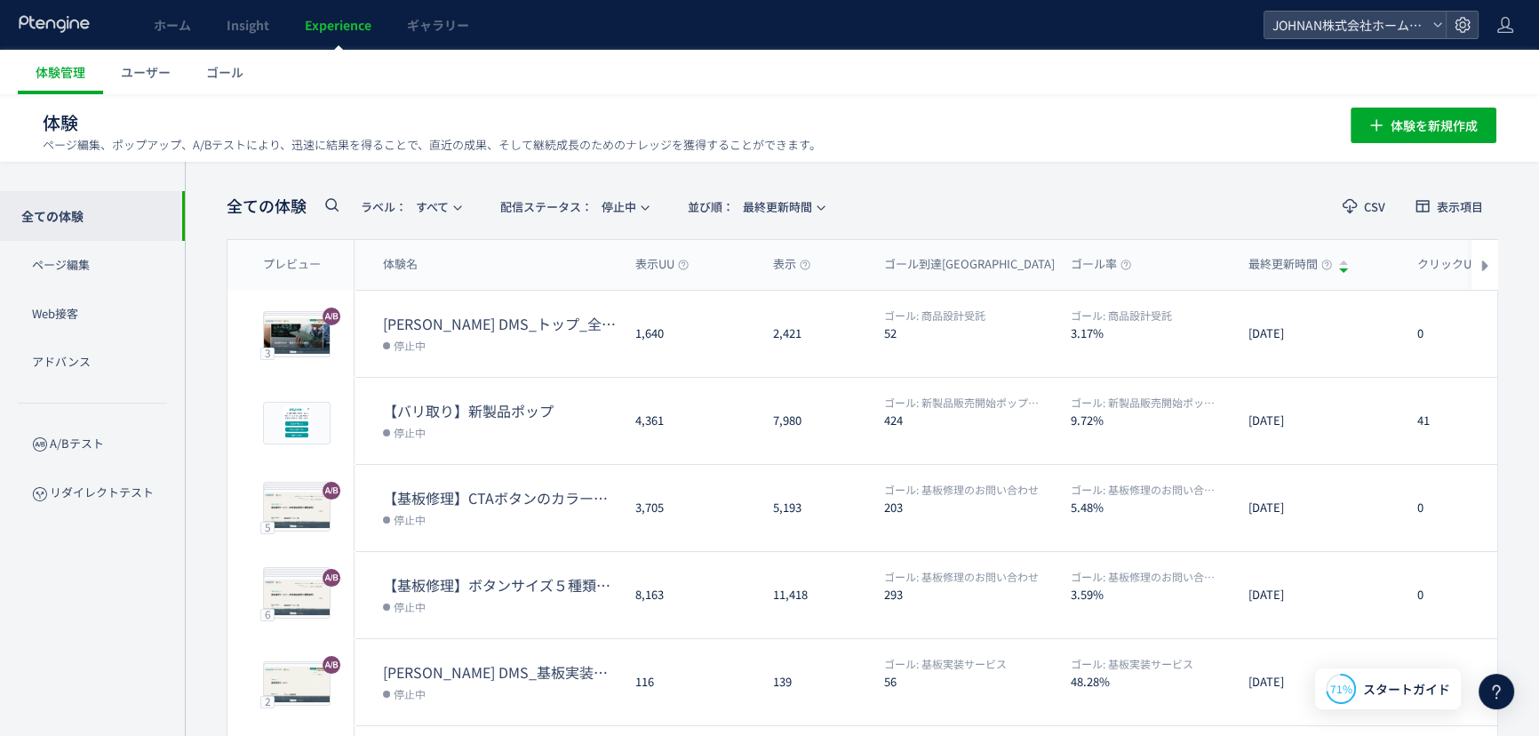
click at [1489, 695] on icon at bounding box center [1495, 691] width 21 height 21
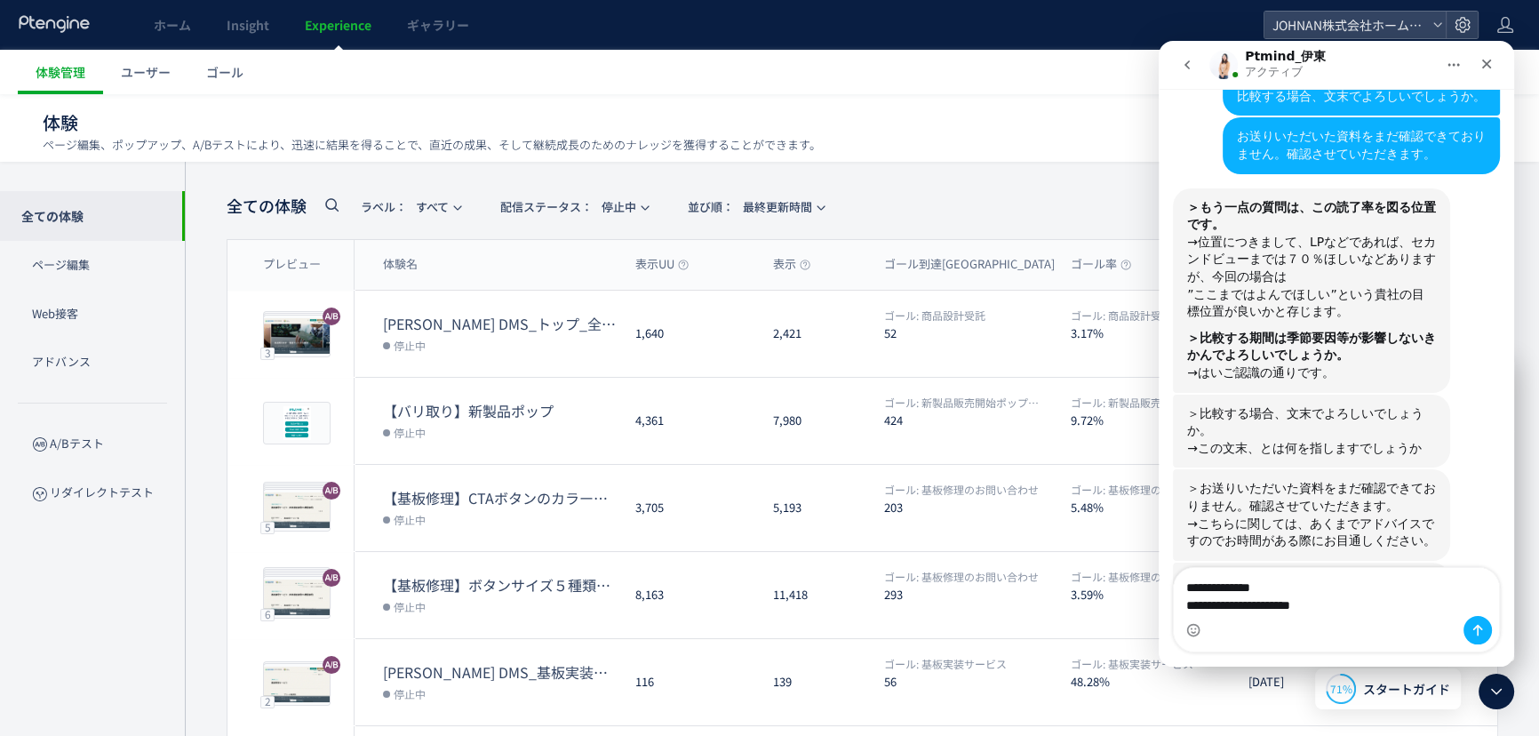
scroll to position [6491, 0]
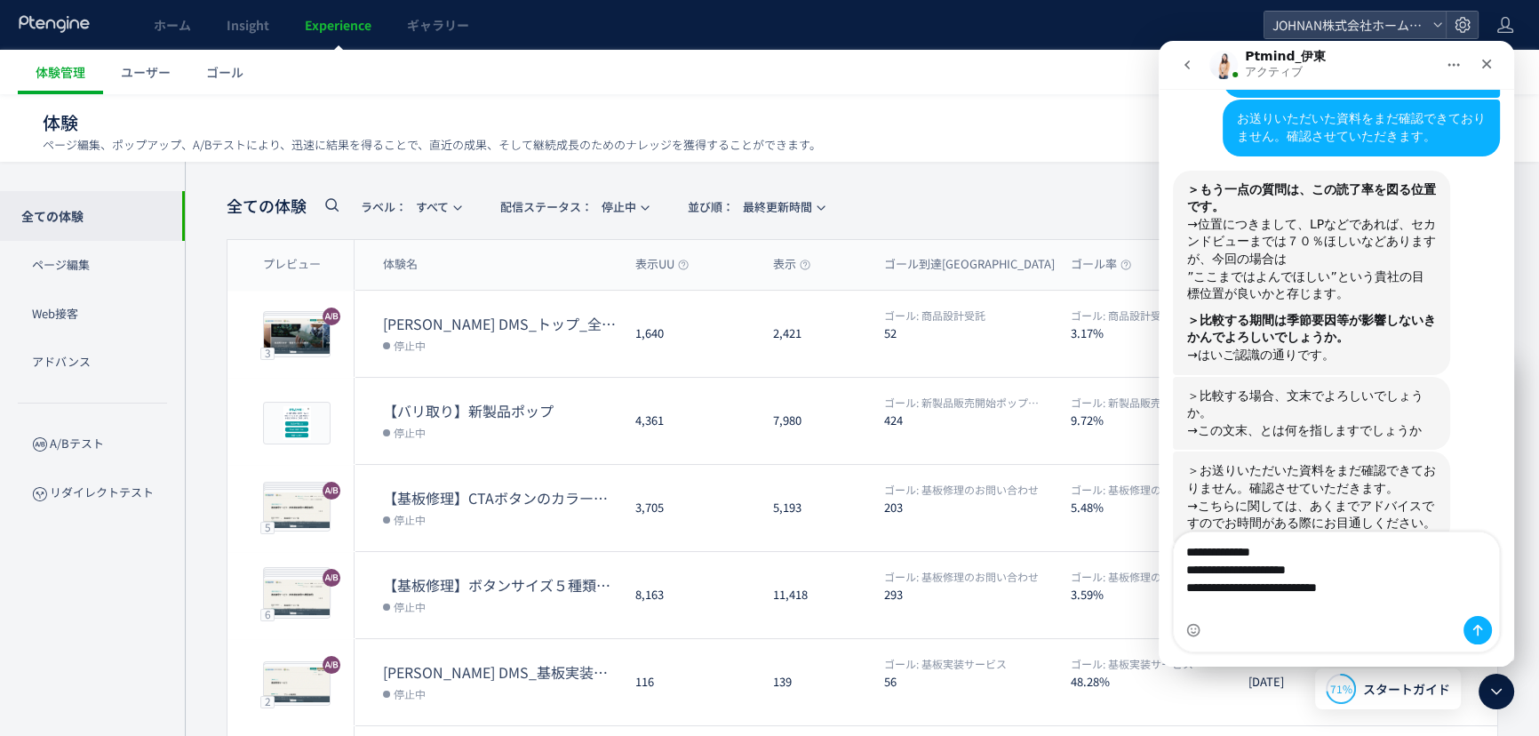
type textarea "**********"
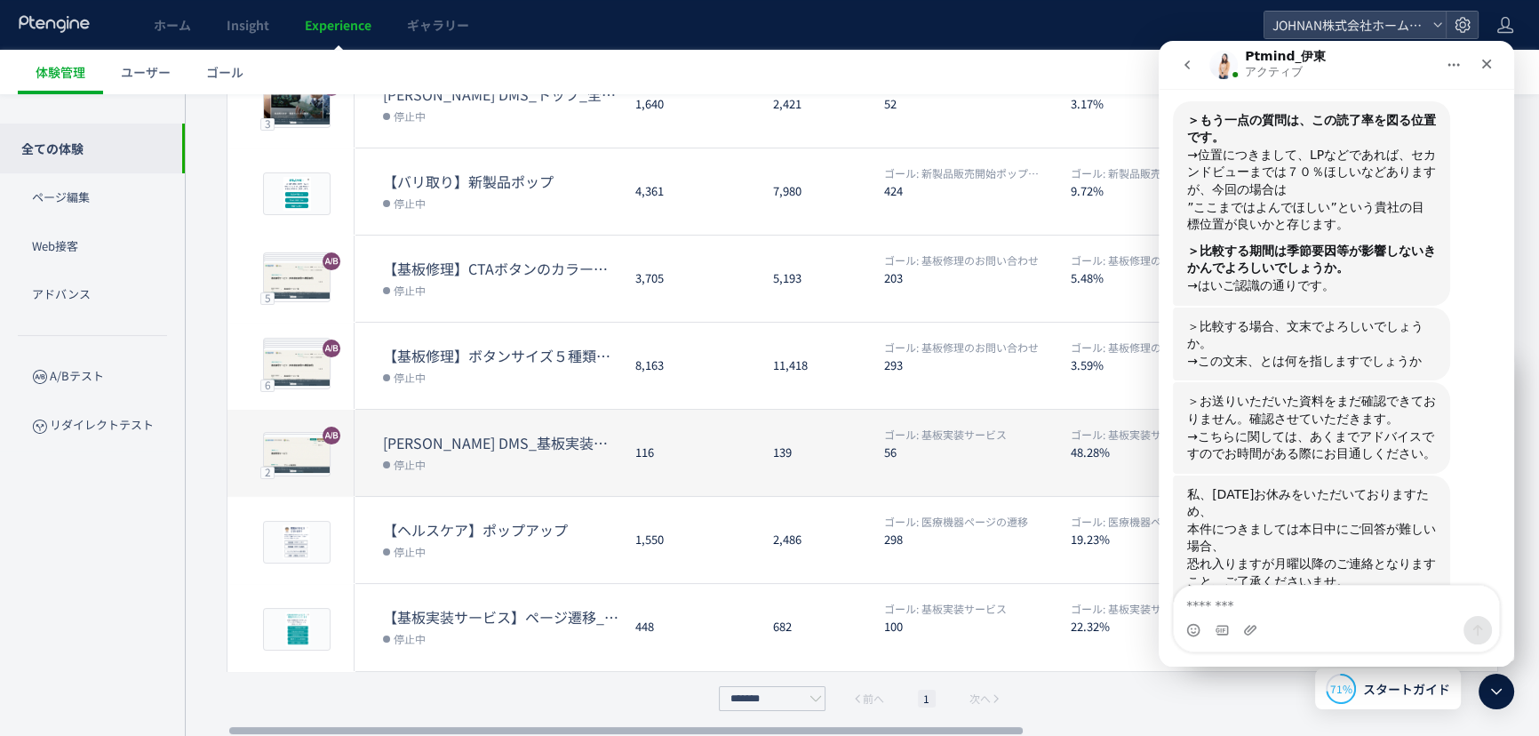
scroll to position [0, 0]
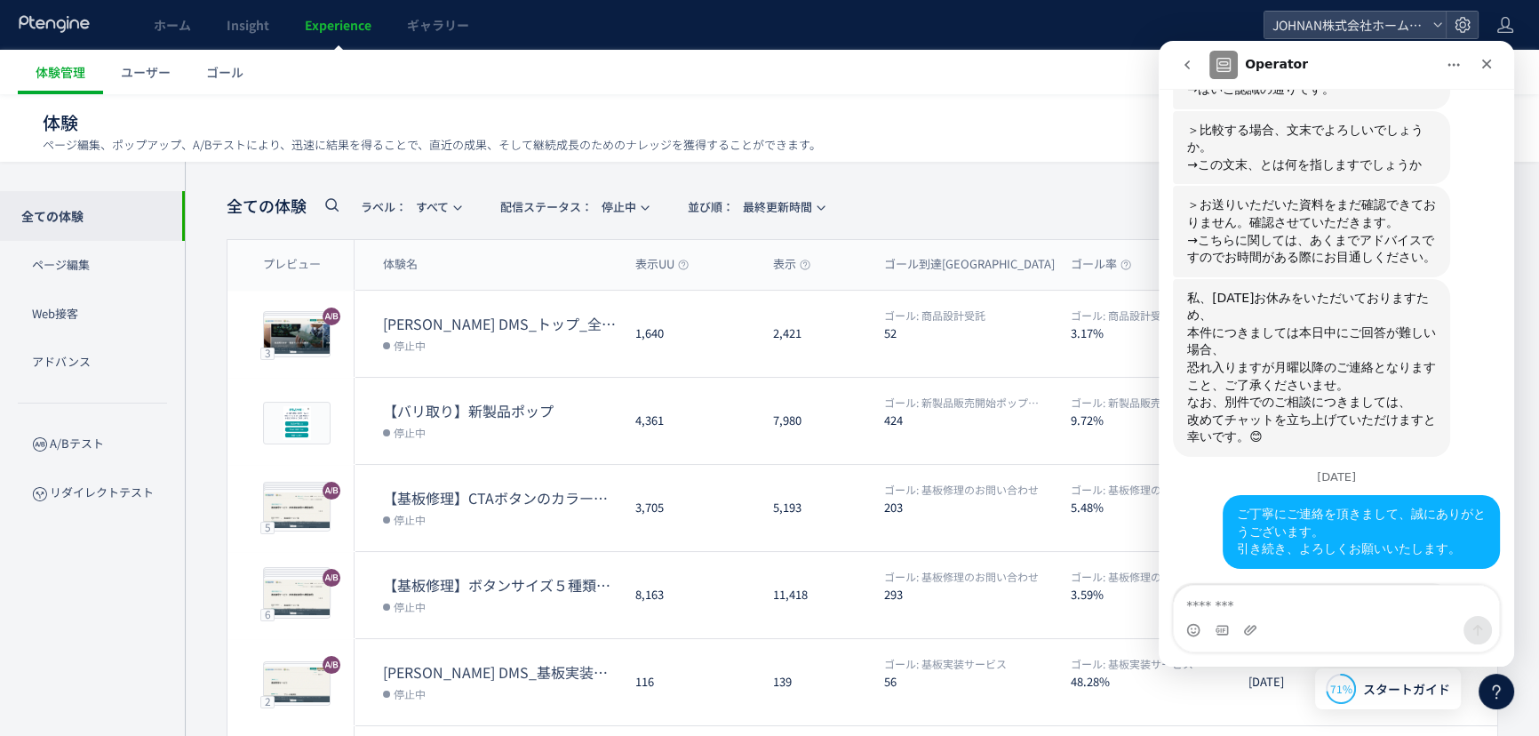
scroll to position [6848, 0]
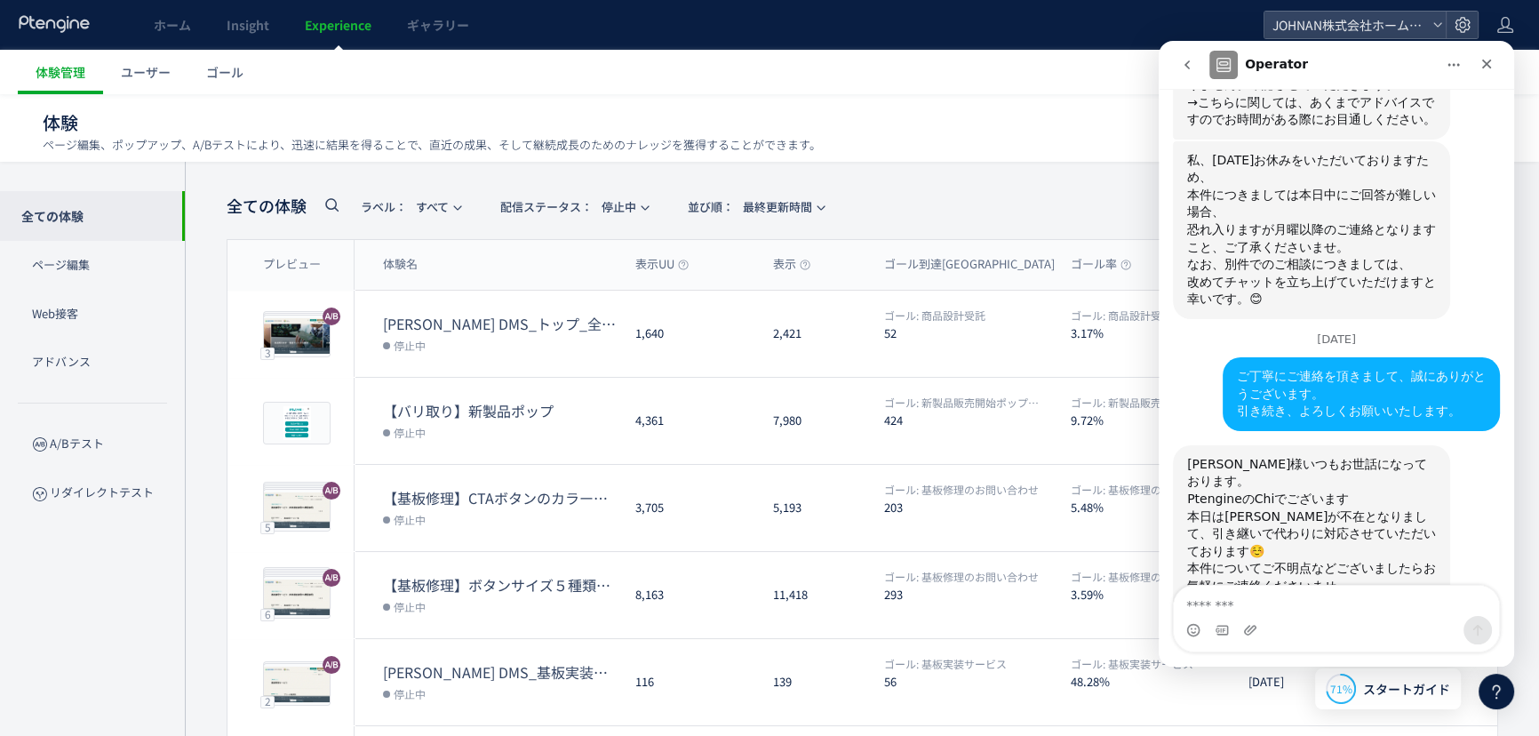
scroll to position [6895, 0]
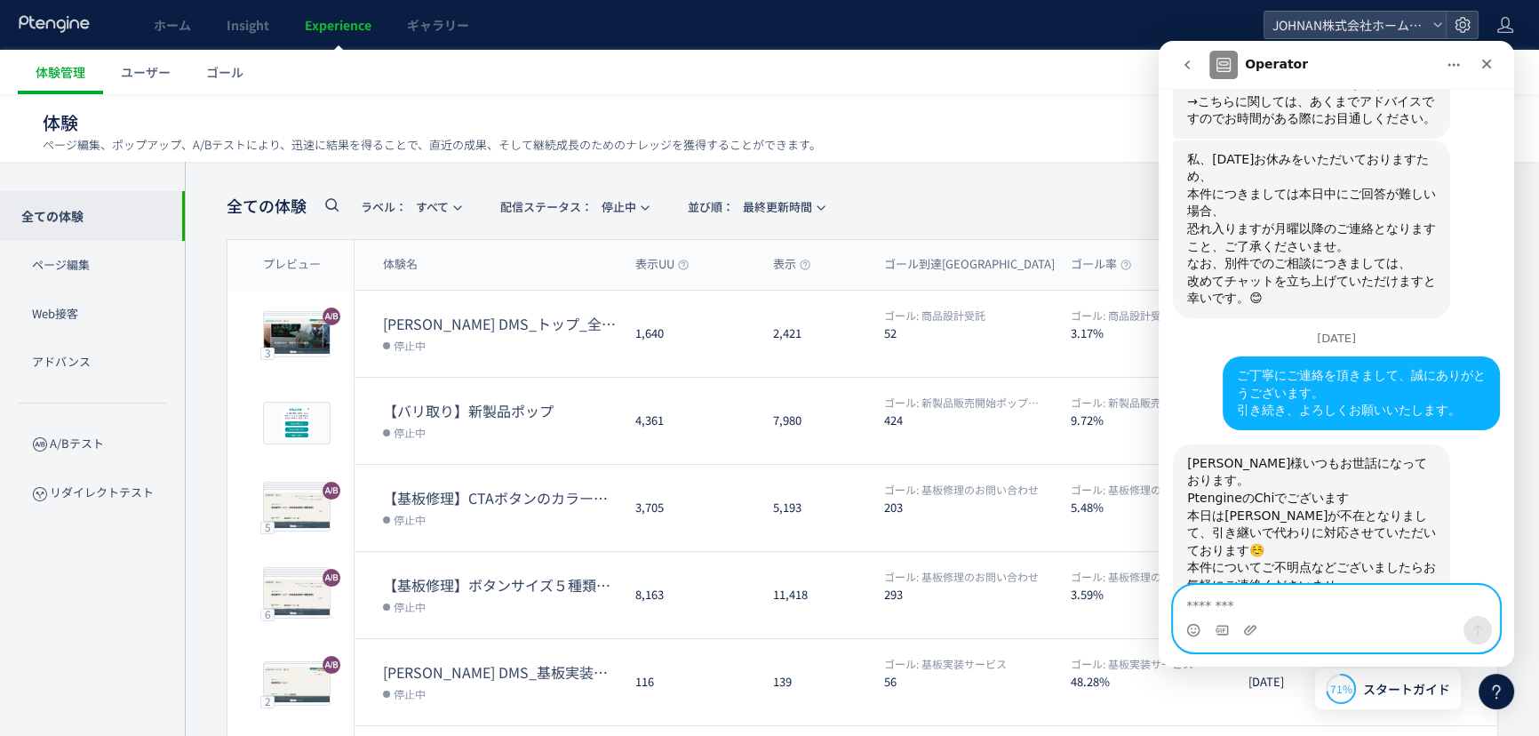
click at [1252, 597] on textarea "メッセージ..." at bounding box center [1336, 600] width 325 height 30
drag, startPoint x: 1269, startPoint y: 602, endPoint x: 1280, endPoint y: 605, distance: 11.9
click at [1278, 604] on textarea "メッセージ..." at bounding box center [1336, 600] width 325 height 30
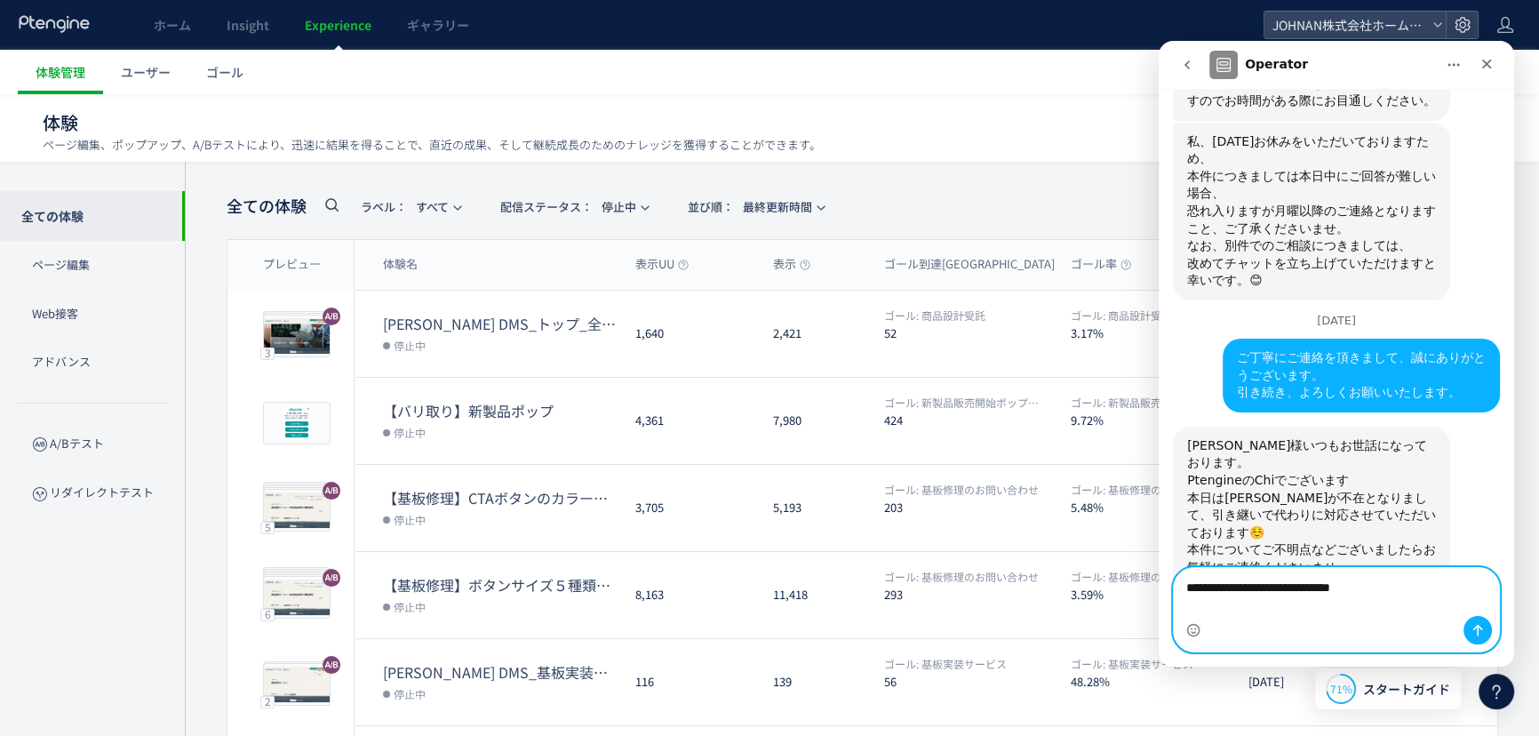
click at [1393, 586] on textarea "**********" at bounding box center [1336, 592] width 325 height 48
type textarea "**********"
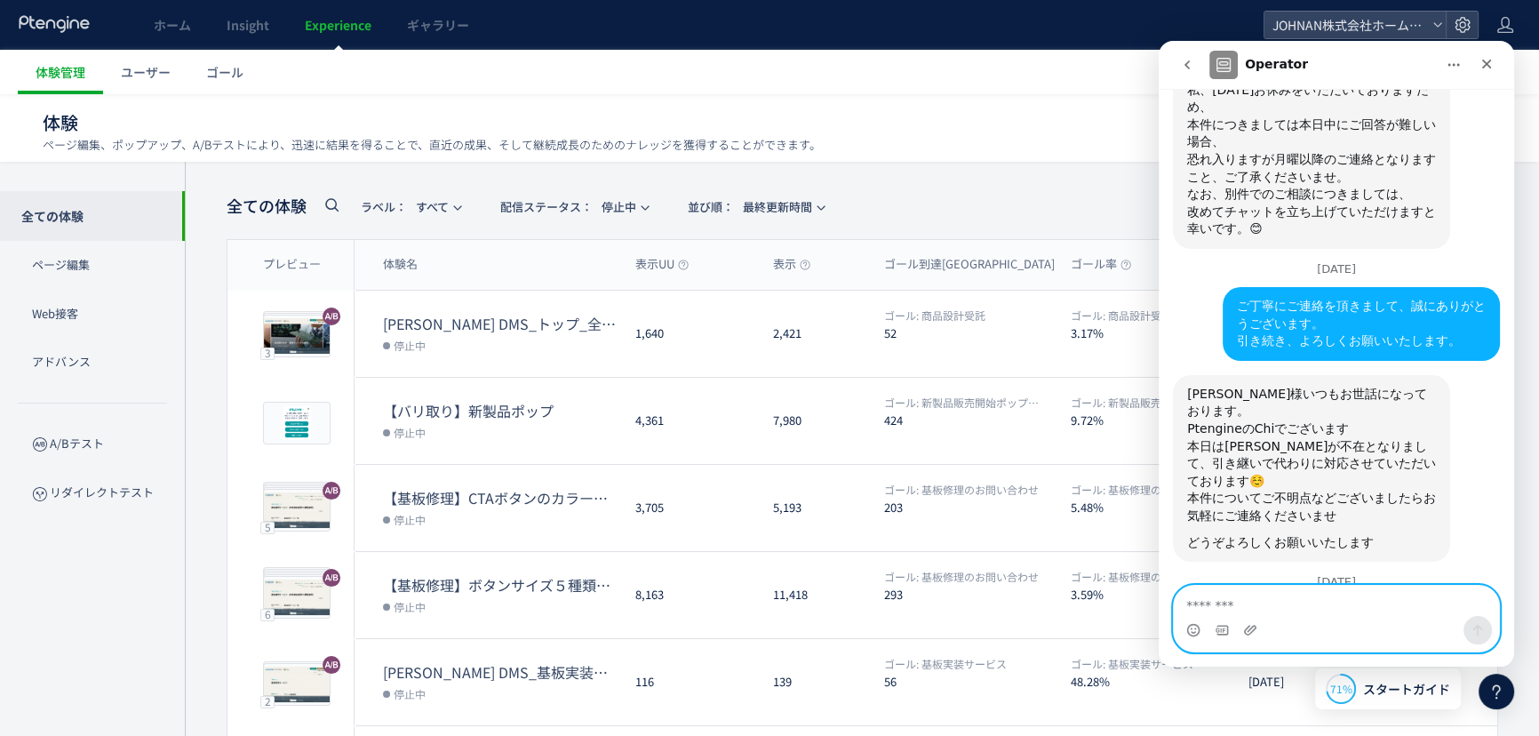
scroll to position [6965, 0]
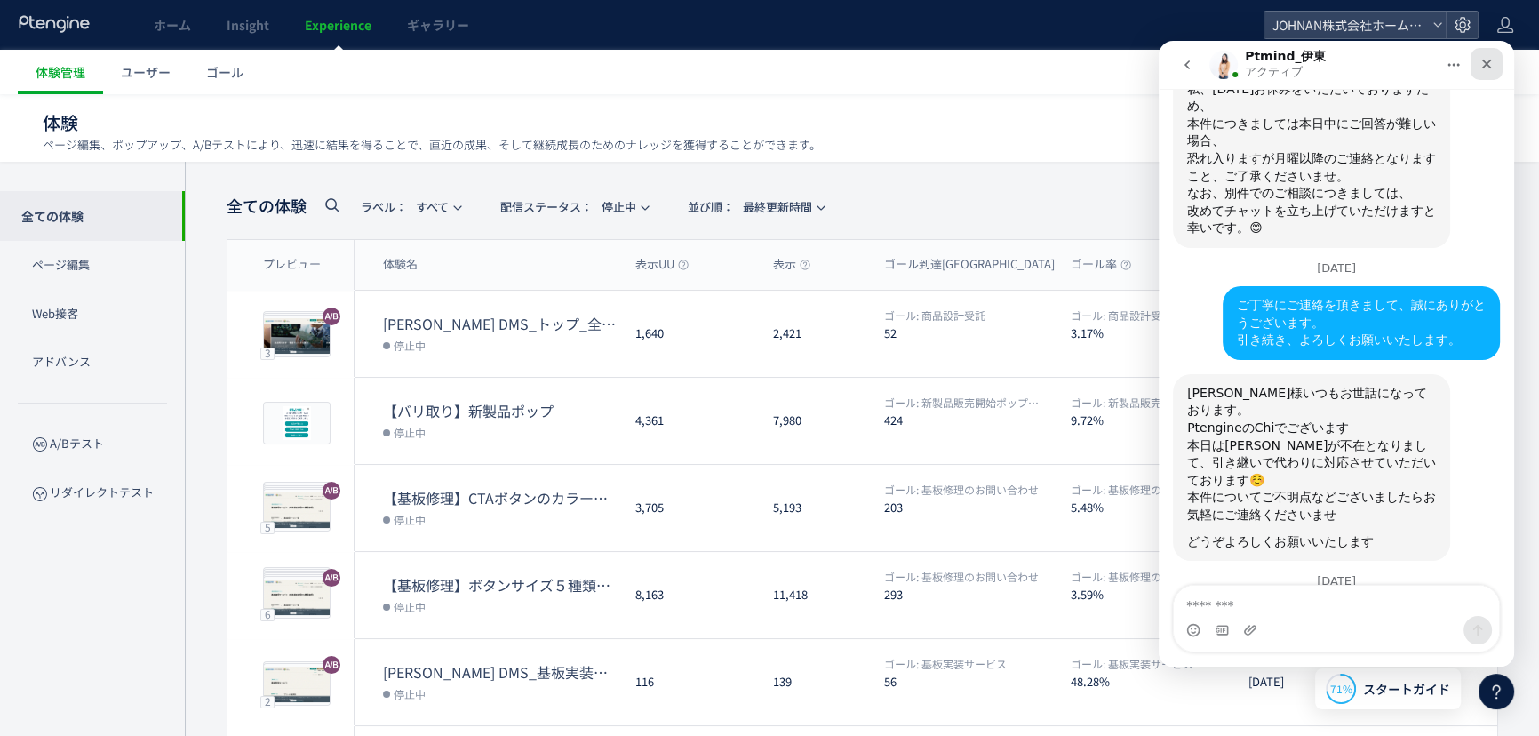
click at [1480, 62] on icon "クローズ" at bounding box center [1486, 64] width 14 height 14
